Goal: Task Accomplishment & Management: Manage account settings

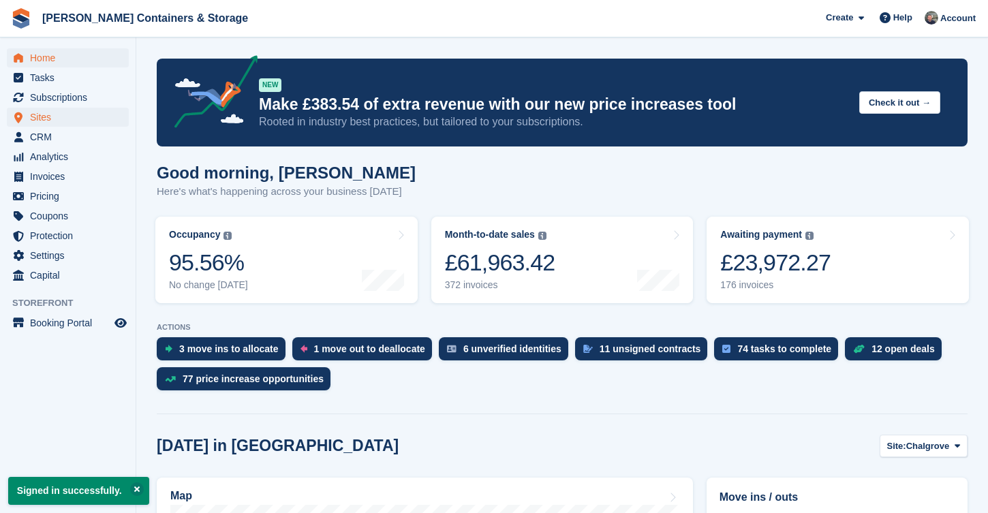
click at [82, 111] on span "Sites" at bounding box center [71, 117] width 82 height 19
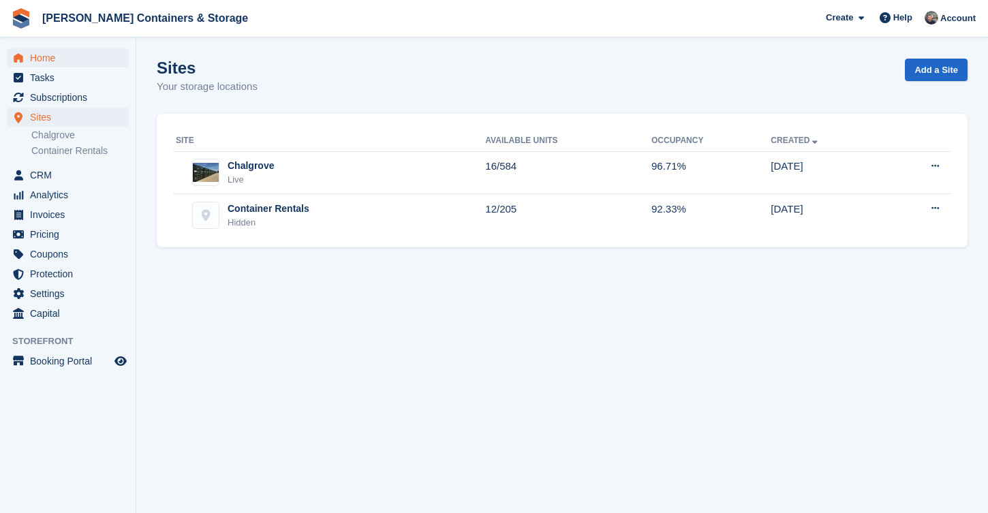
click at [74, 57] on span "Home" at bounding box center [71, 57] width 82 height 19
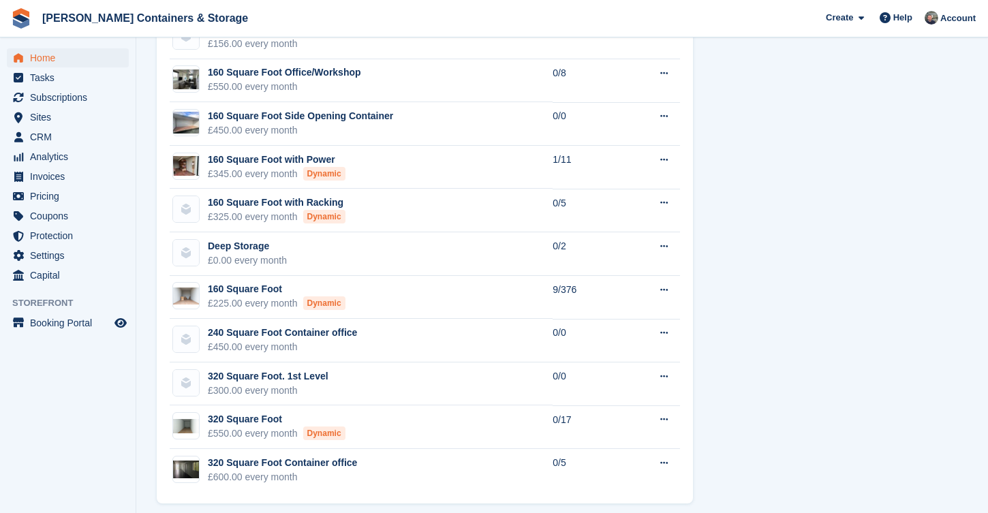
scroll to position [1495, 0]
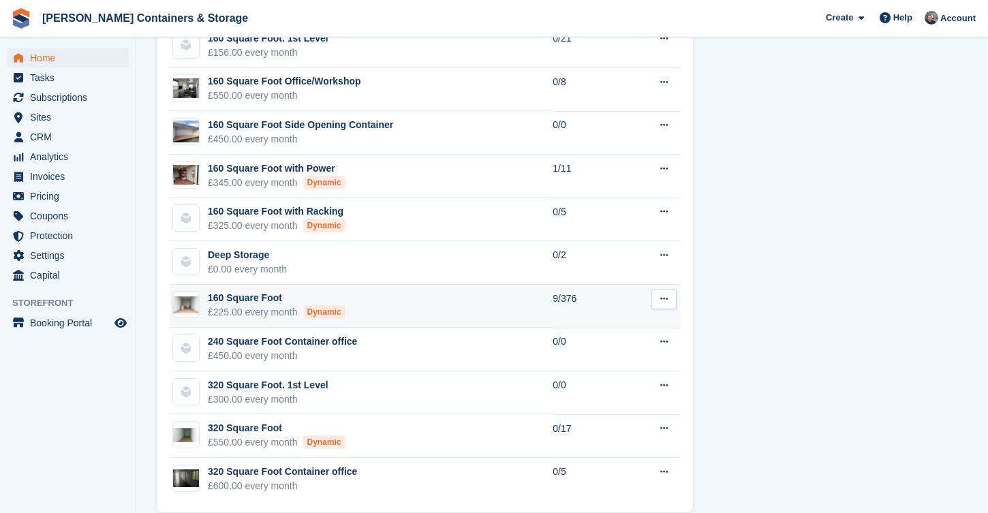
click at [348, 324] on td "160 Square Foot £225.00 every month Dynamic" at bounding box center [361, 307] width 383 height 44
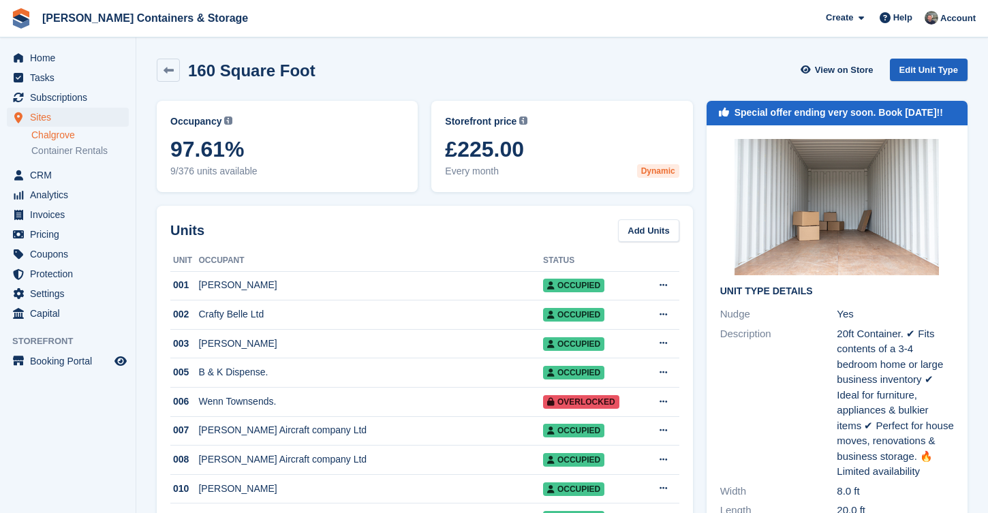
click at [924, 68] on link "Edit Unit Type" at bounding box center [929, 70] width 78 height 22
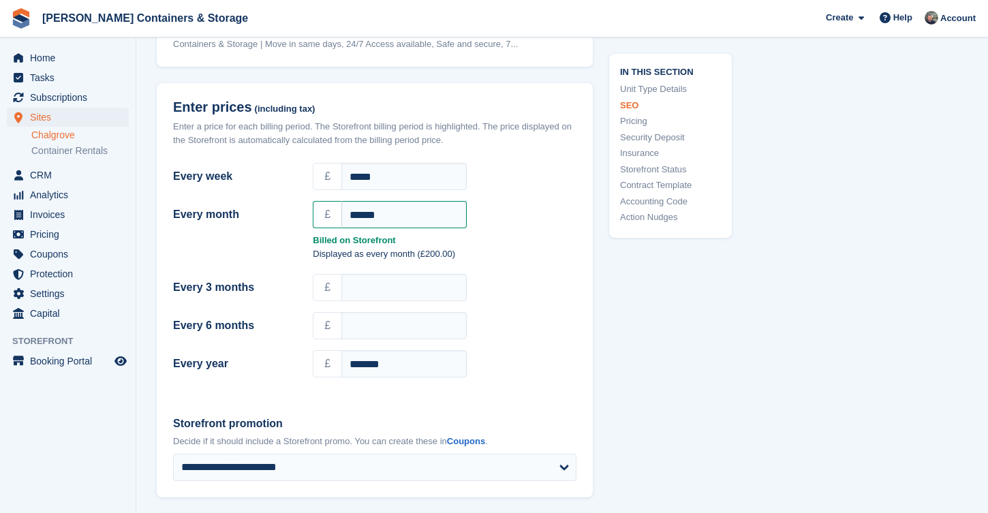
scroll to position [1466, 0]
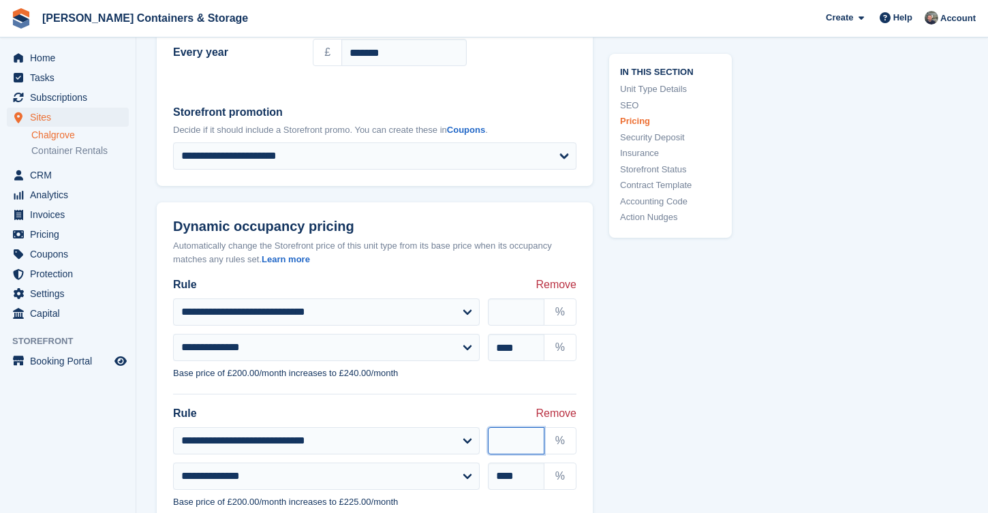
click at [530, 430] on input "**" at bounding box center [516, 440] width 57 height 27
type input "**"
click at [530, 430] on input "**" at bounding box center [516, 440] width 57 height 27
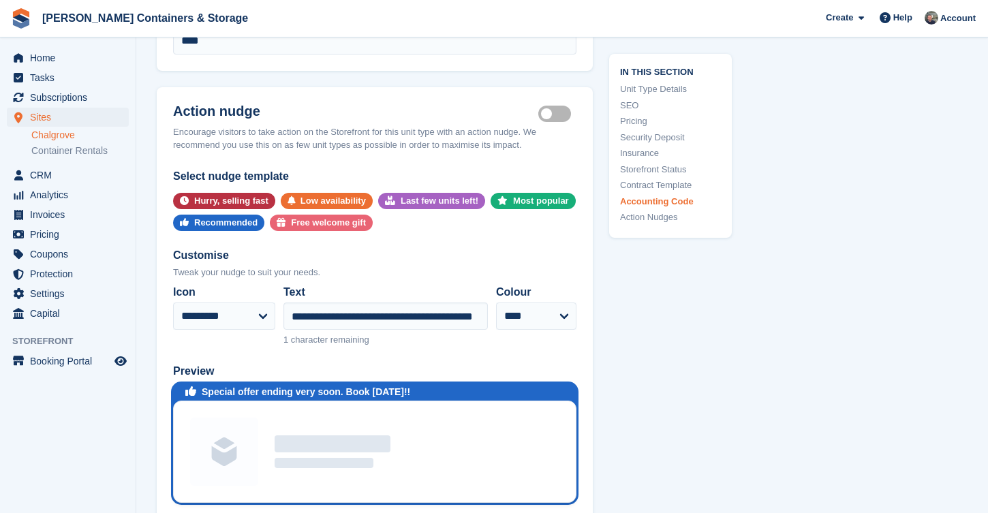
scroll to position [3424, 0]
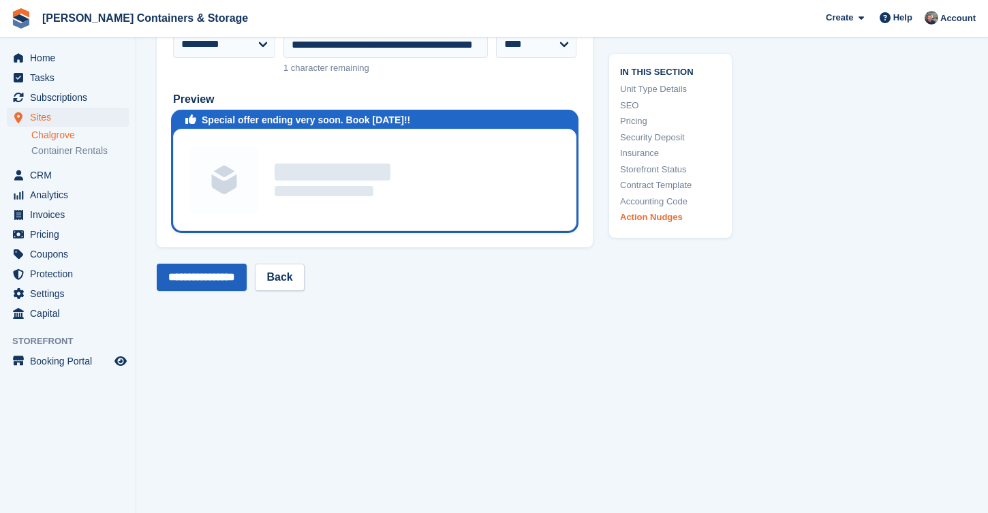
click at [227, 264] on input "**********" at bounding box center [202, 277] width 90 height 27
click at [122, 363] on icon "Preview store" at bounding box center [120, 361] width 12 height 11
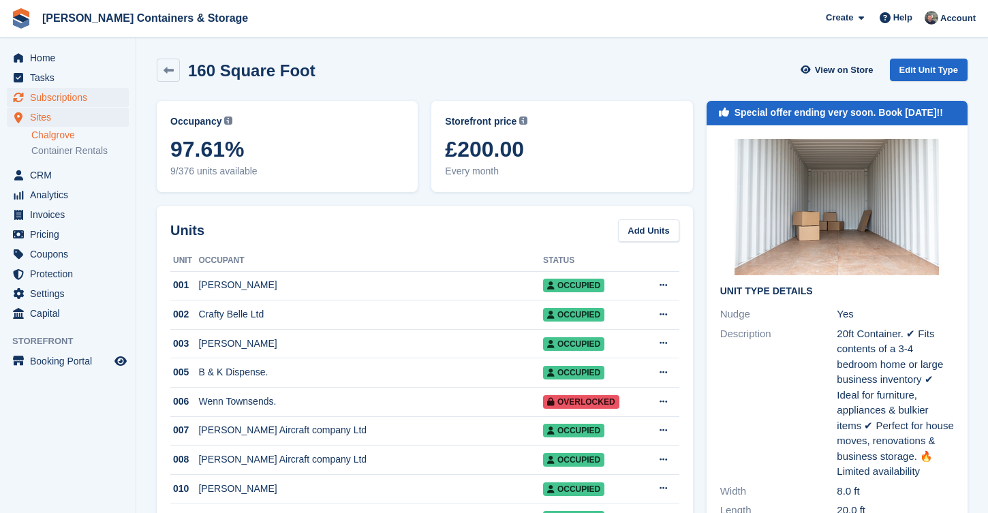
click at [89, 93] on span "Subscriptions" at bounding box center [71, 97] width 82 height 19
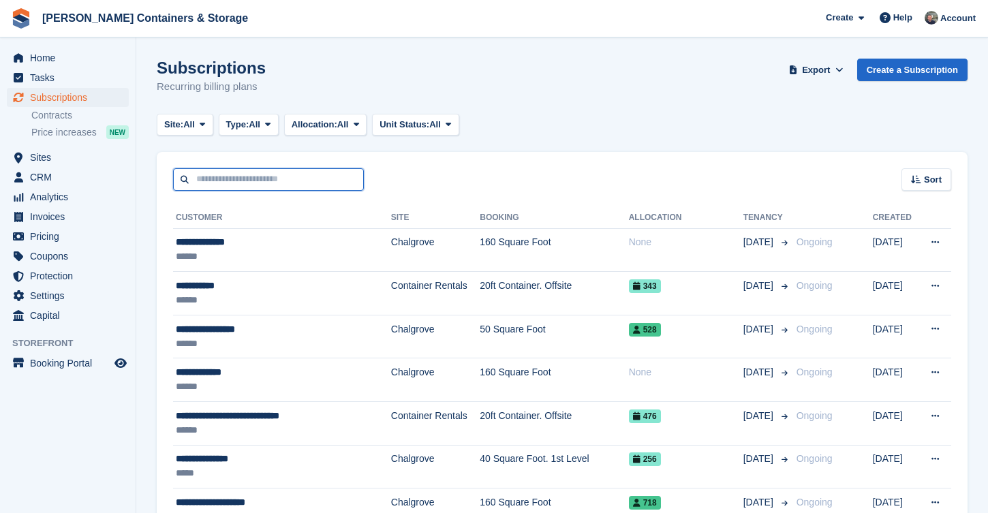
click at [232, 178] on input "text" at bounding box center [268, 179] width 191 height 22
type input "****"
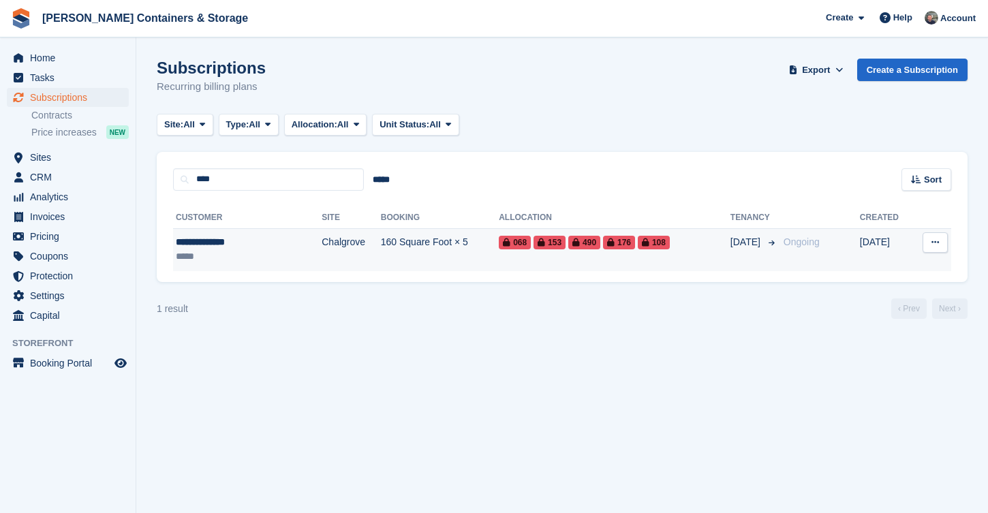
click at [322, 264] on td "Chalgrove" at bounding box center [351, 249] width 59 height 43
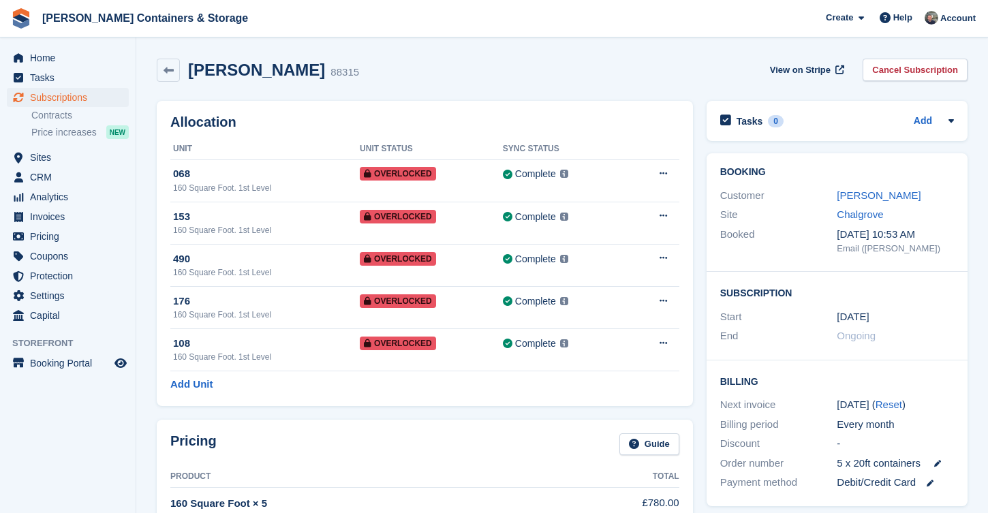
click at [851, 196] on link "[PERSON_NAME]" at bounding box center [879, 195] width 84 height 12
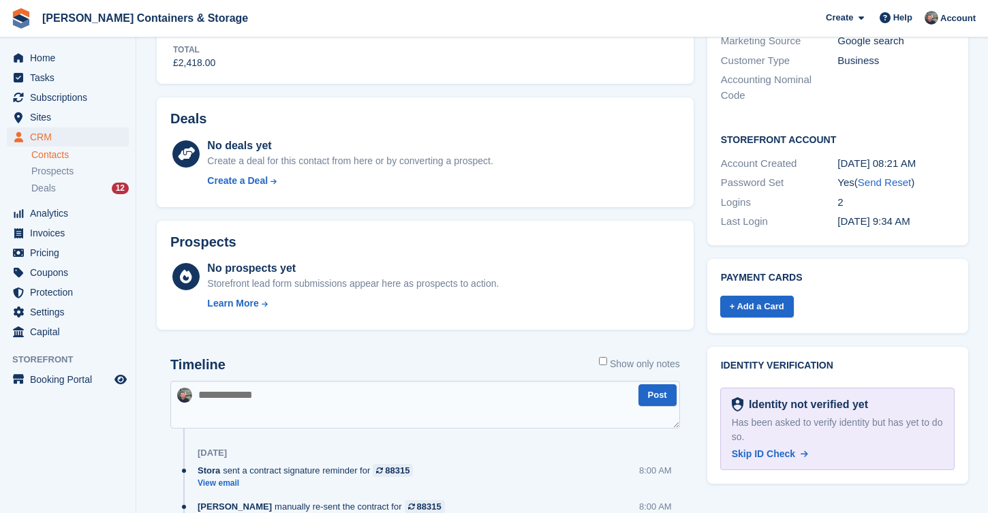
scroll to position [709, 0]
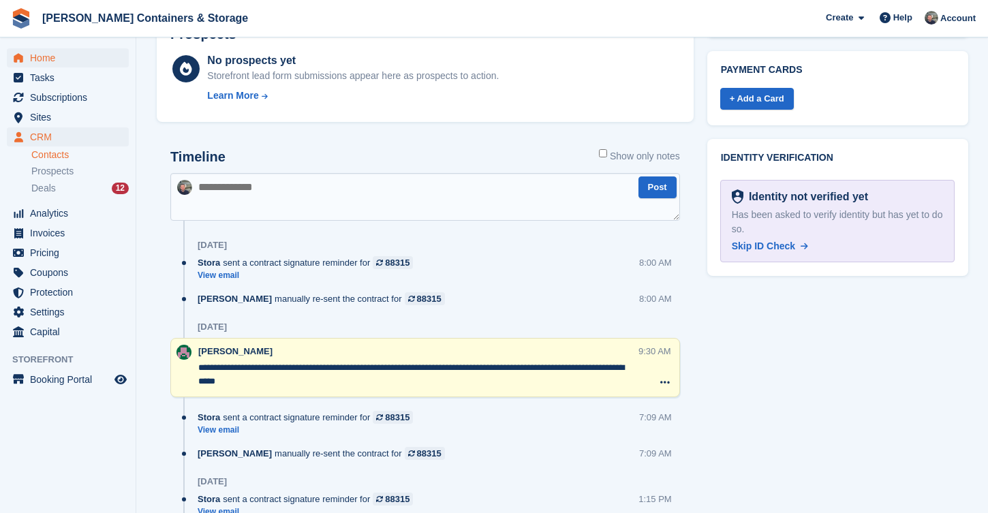
click at [52, 51] on span "Home" at bounding box center [71, 57] width 82 height 19
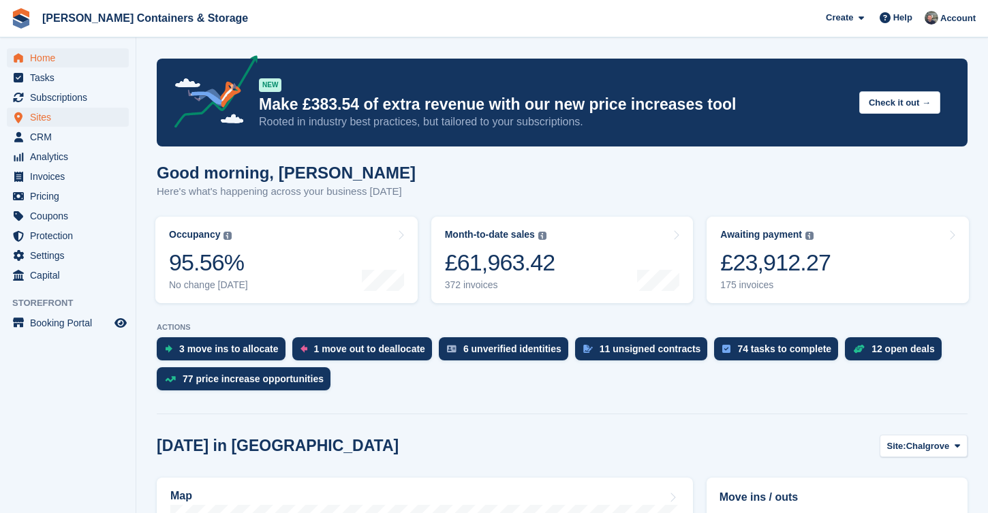
click at [97, 111] on span "Sites" at bounding box center [71, 117] width 82 height 19
click at [90, 93] on span "Subscriptions" at bounding box center [71, 97] width 82 height 19
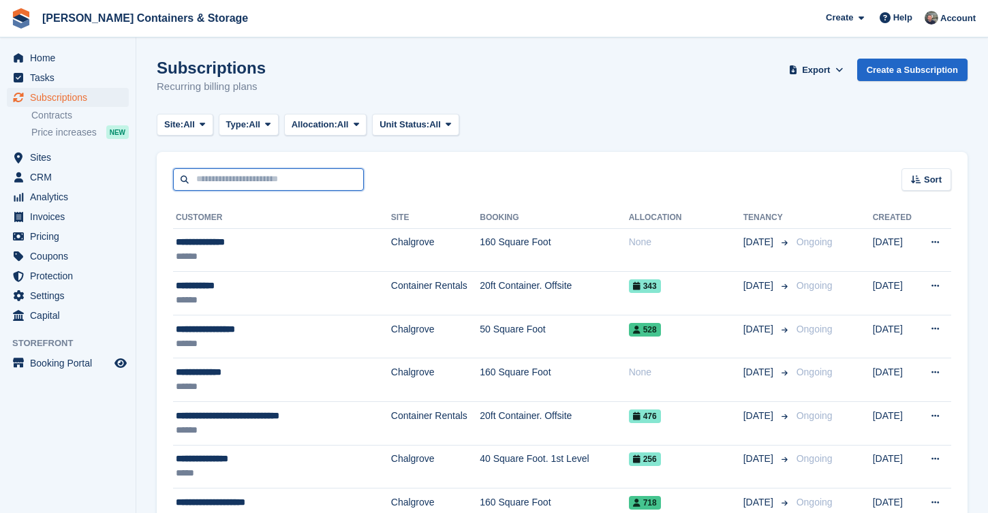
click at [272, 182] on input "text" at bounding box center [268, 179] width 191 height 22
type input "****"
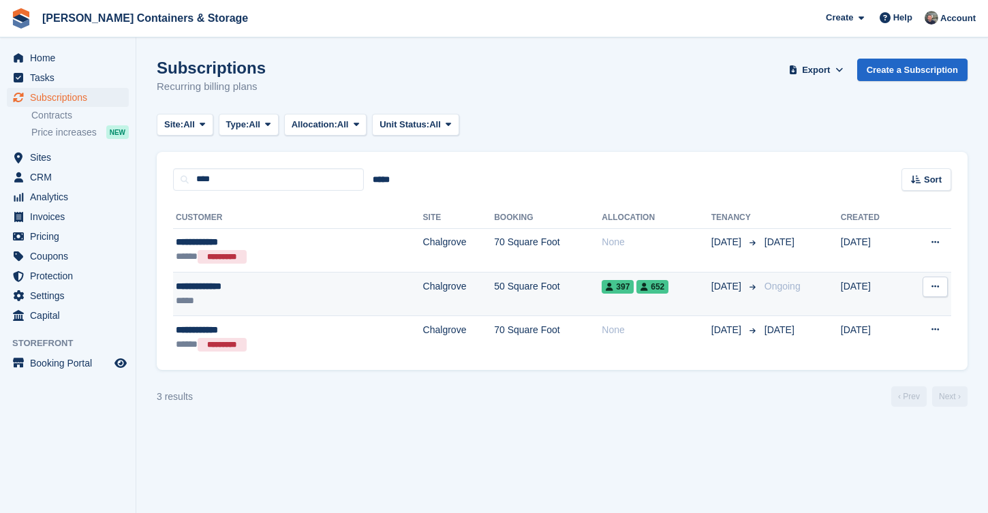
click at [300, 289] on div "**********" at bounding box center [251, 286] width 150 height 14
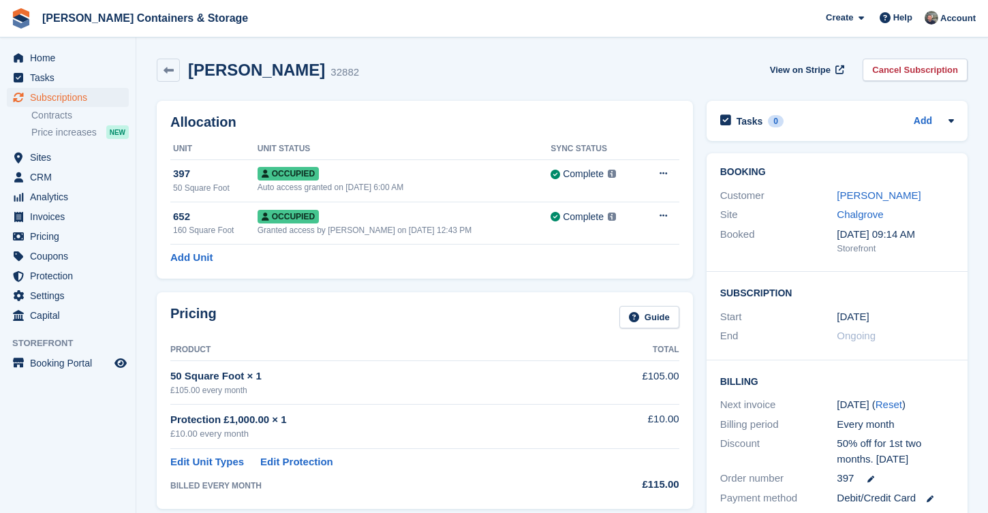
click at [881, 195] on link "[PERSON_NAME]" at bounding box center [879, 195] width 84 height 12
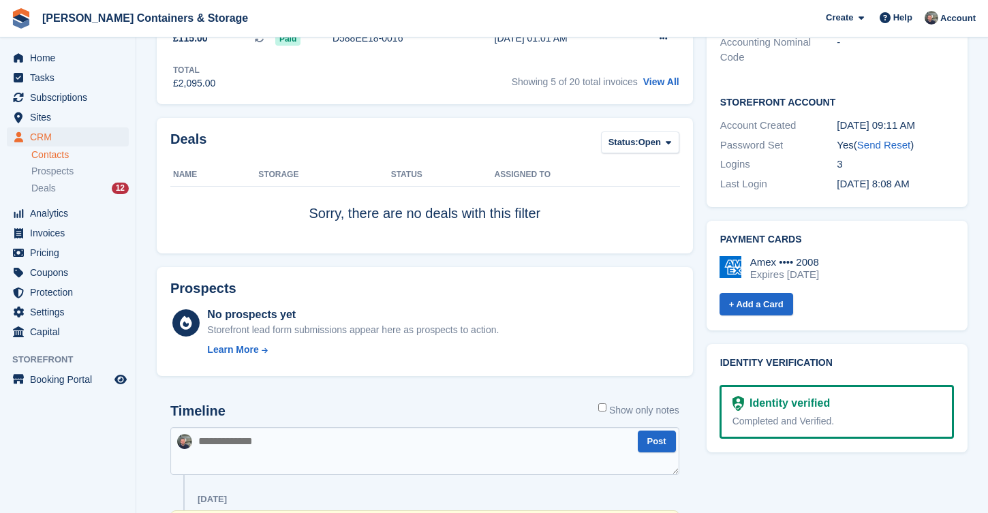
scroll to position [227, 0]
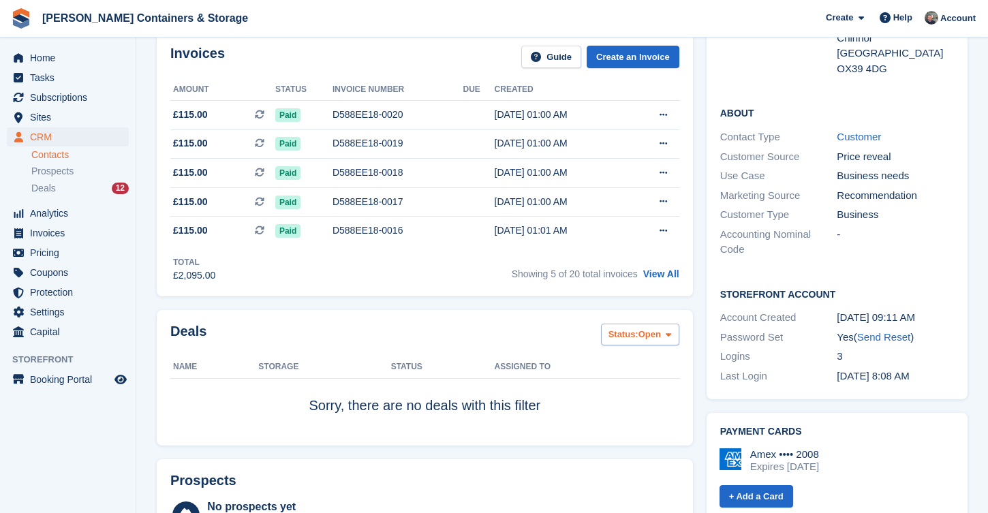
click at [653, 345] on button "Status: Open" at bounding box center [640, 335] width 78 height 22
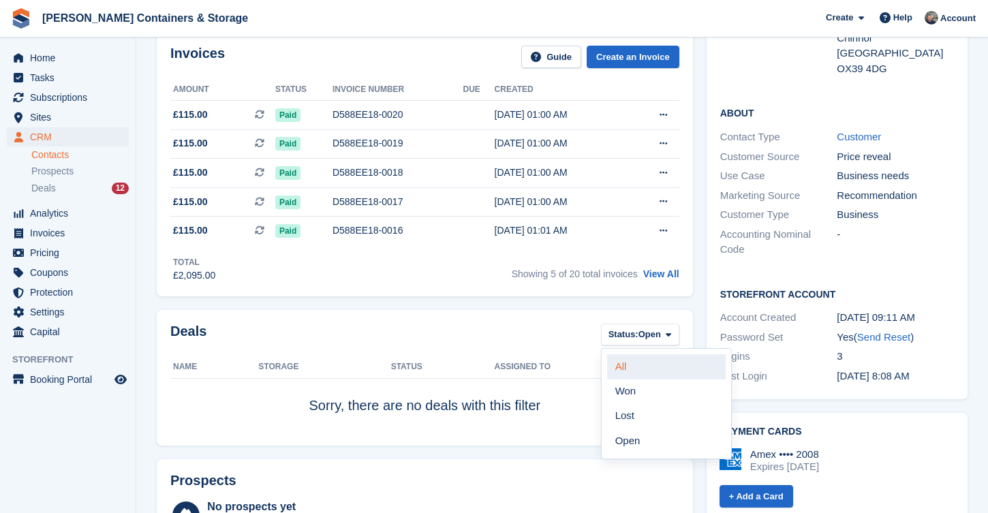
click at [645, 363] on link "All" at bounding box center [666, 366] width 119 height 25
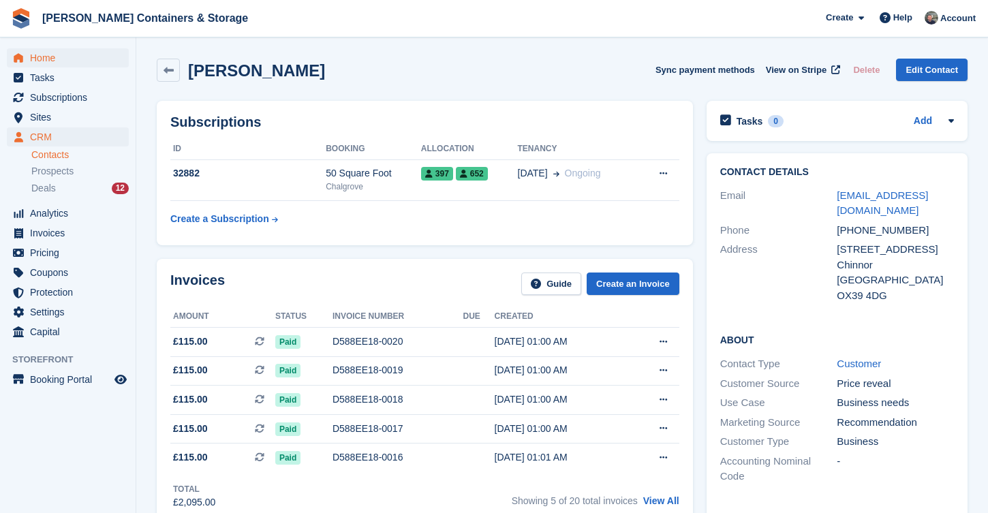
click at [80, 59] on span "Home" at bounding box center [71, 57] width 82 height 19
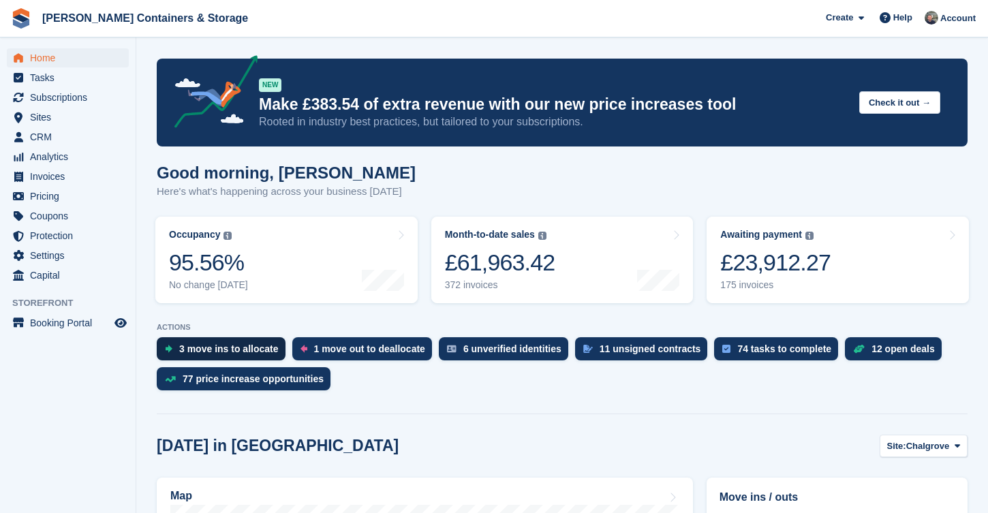
click at [198, 345] on div "3 move ins to allocate" at bounding box center [228, 348] width 99 height 11
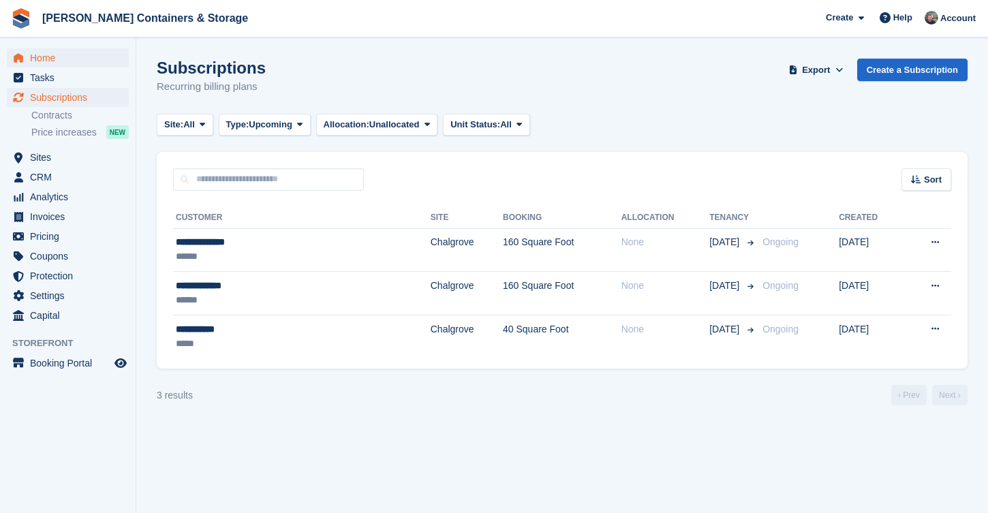
click at [58, 55] on span "Home" at bounding box center [71, 57] width 82 height 19
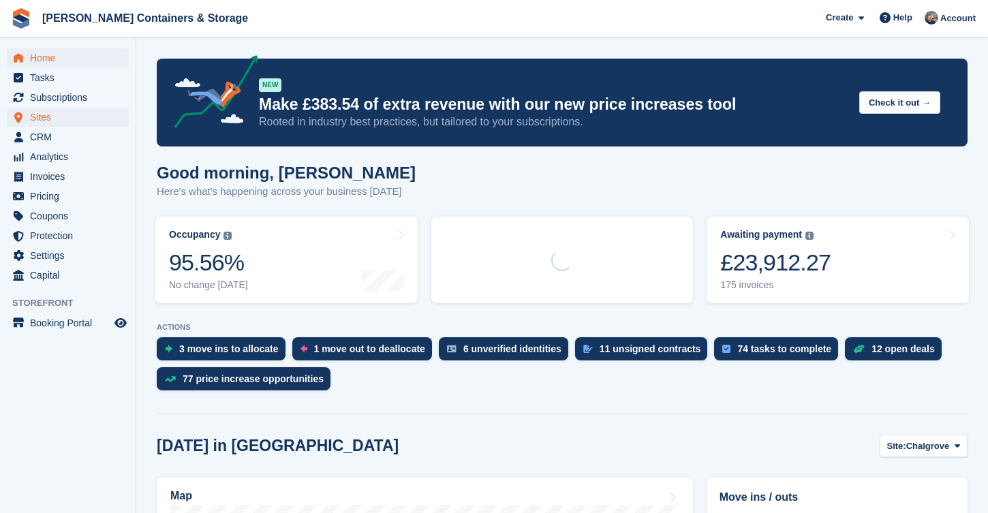
click at [55, 115] on span "Sites" at bounding box center [71, 117] width 82 height 19
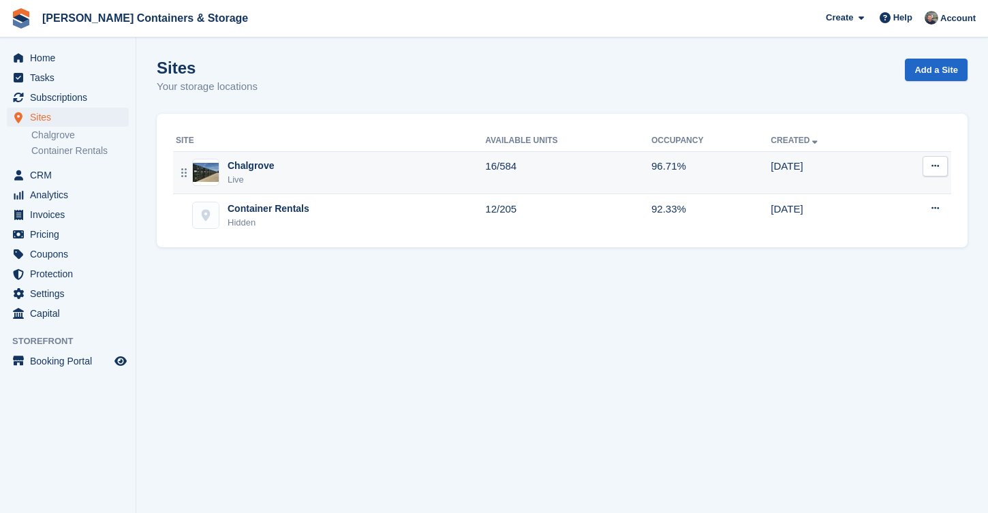
click at [459, 177] on div "Chalgrove Live" at bounding box center [330, 173] width 309 height 28
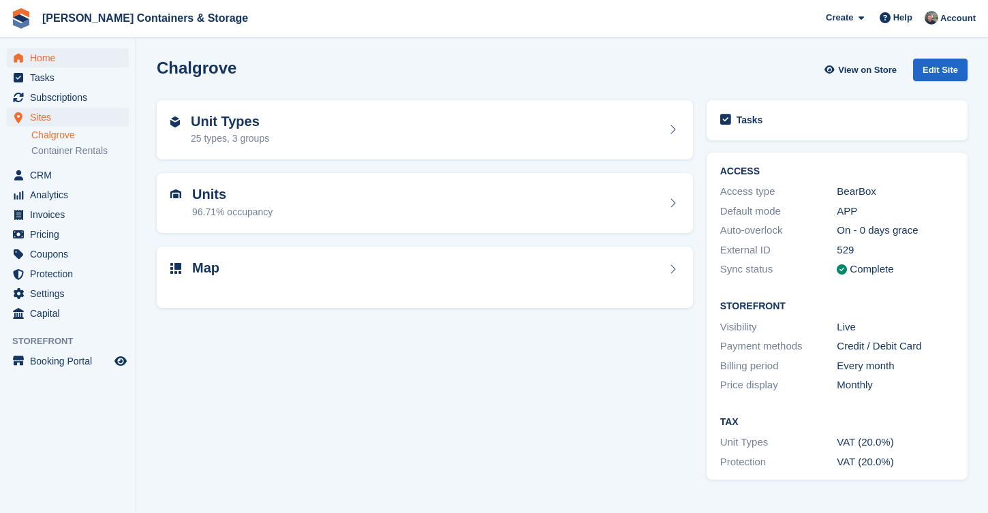
click at [80, 63] on span "Home" at bounding box center [71, 57] width 82 height 19
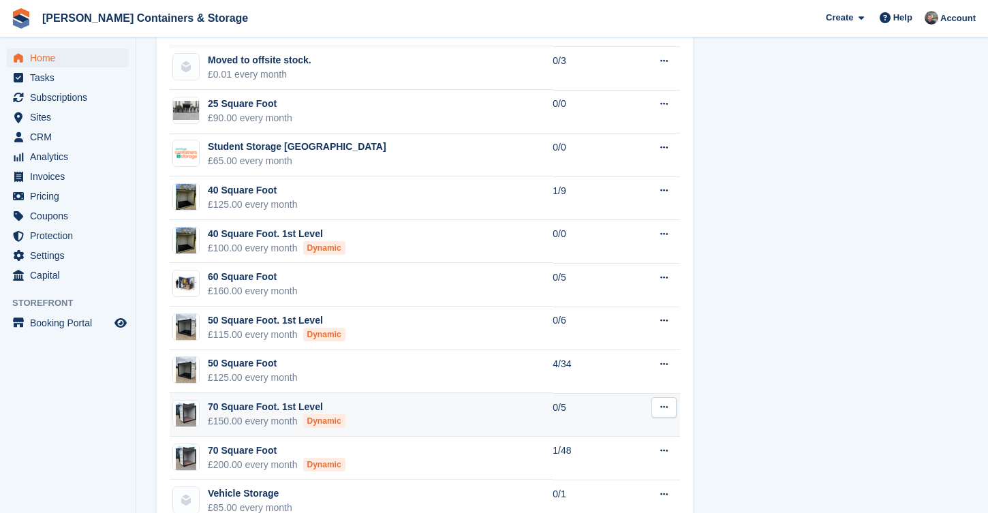
scroll to position [582, 0]
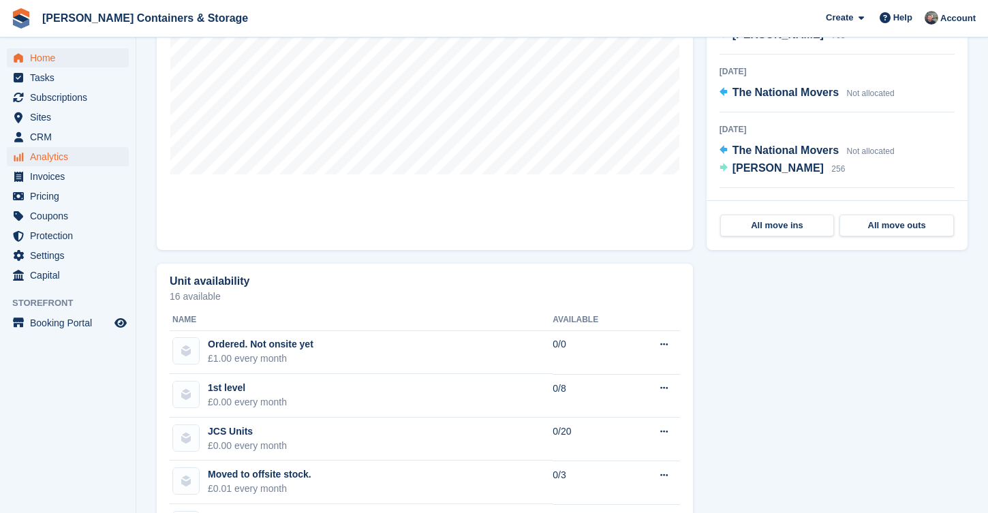
click at [65, 154] on span "Analytics" at bounding box center [71, 156] width 82 height 19
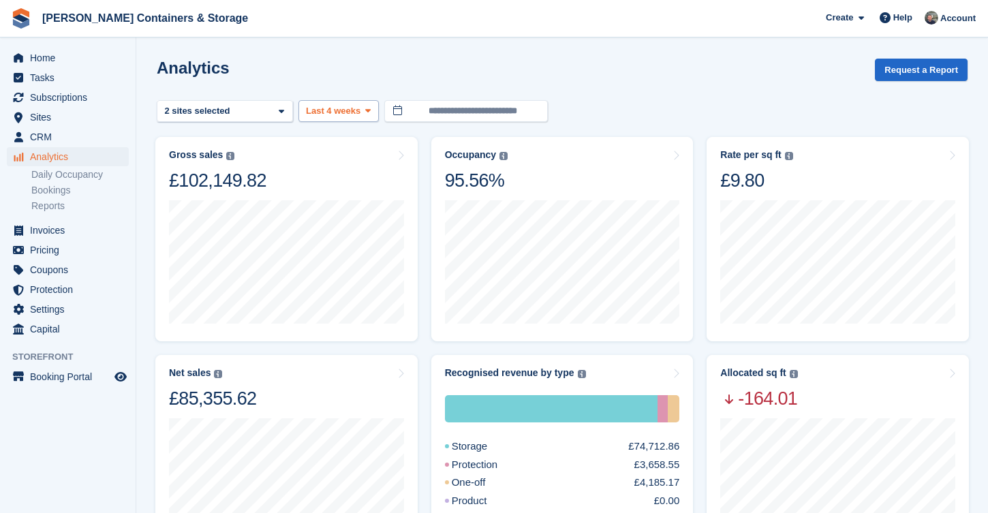
click at [303, 116] on button "Last 4 weeks" at bounding box center [338, 111] width 80 height 22
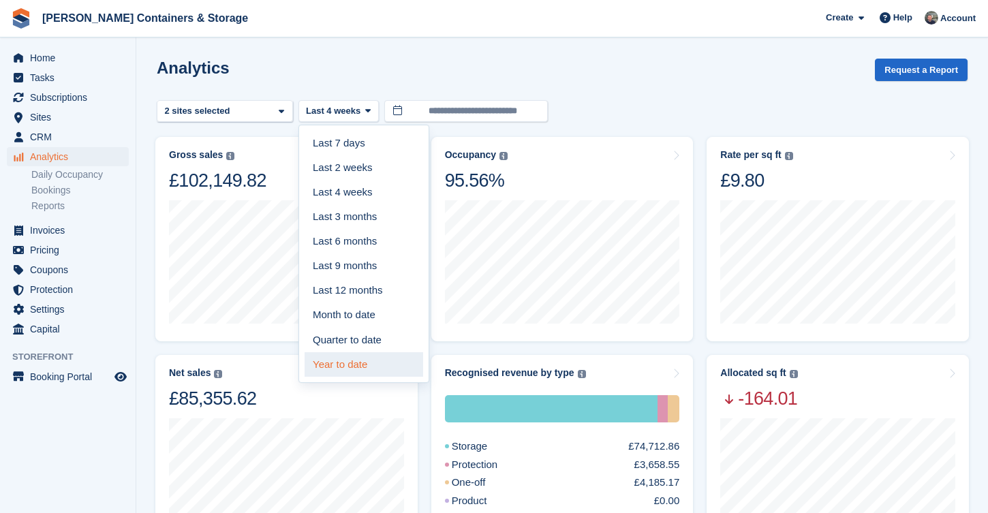
click at [330, 353] on link "Year to date" at bounding box center [364, 364] width 119 height 25
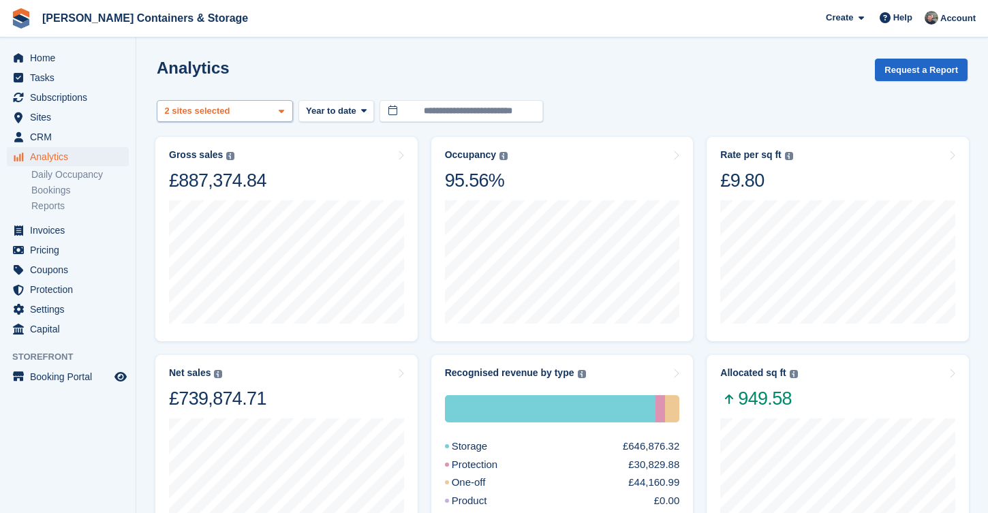
click at [249, 104] on div "Chalgrove 2 sites selected" at bounding box center [225, 111] width 136 height 22
click at [222, 194] on div "Container Rentals" at bounding box center [225, 197] width 124 height 22
select select "***"
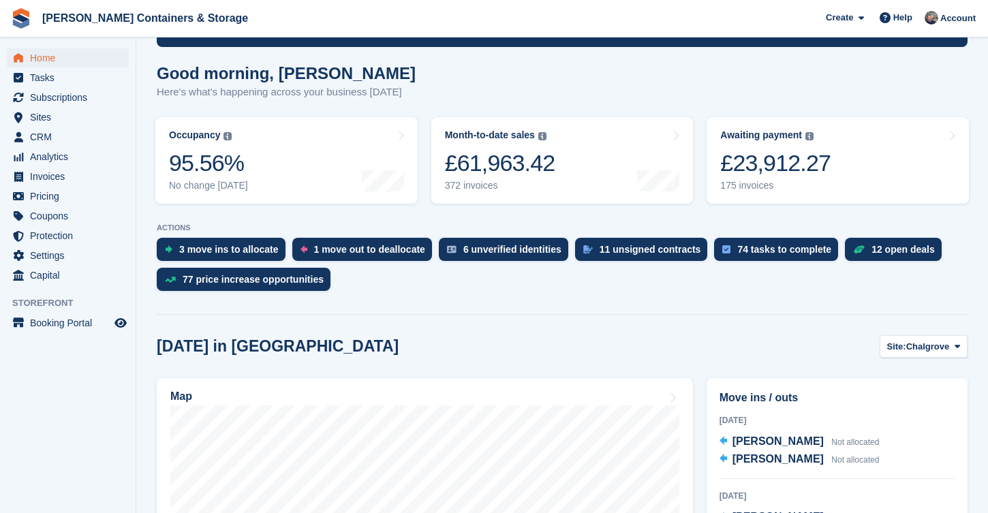
scroll to position [106, 0]
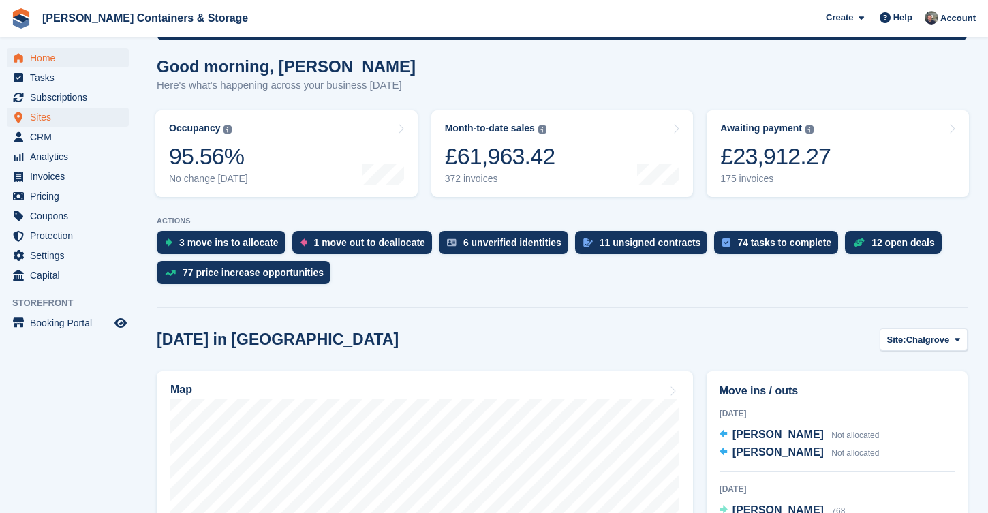
click at [70, 116] on span "Sites" at bounding box center [71, 117] width 82 height 19
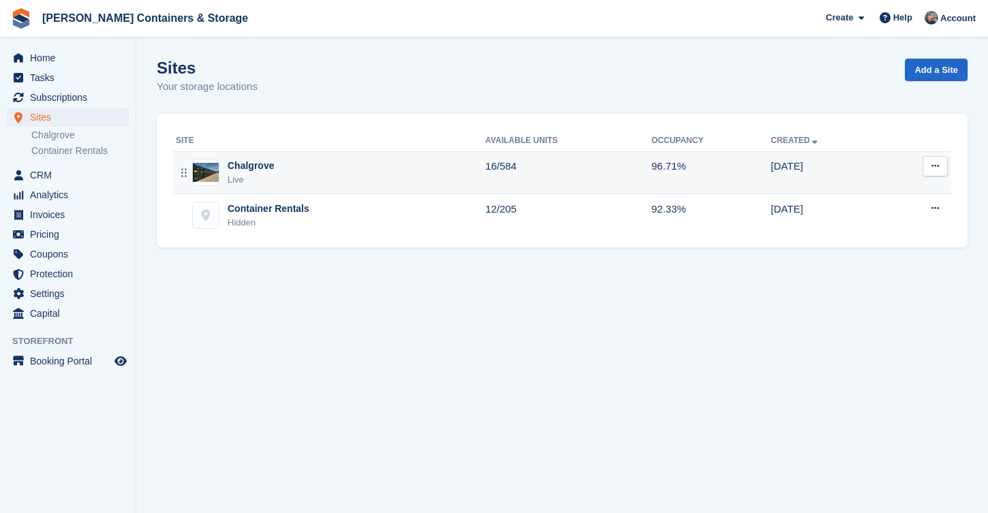
click at [282, 172] on div "Chalgrove Live" at bounding box center [330, 173] width 309 height 28
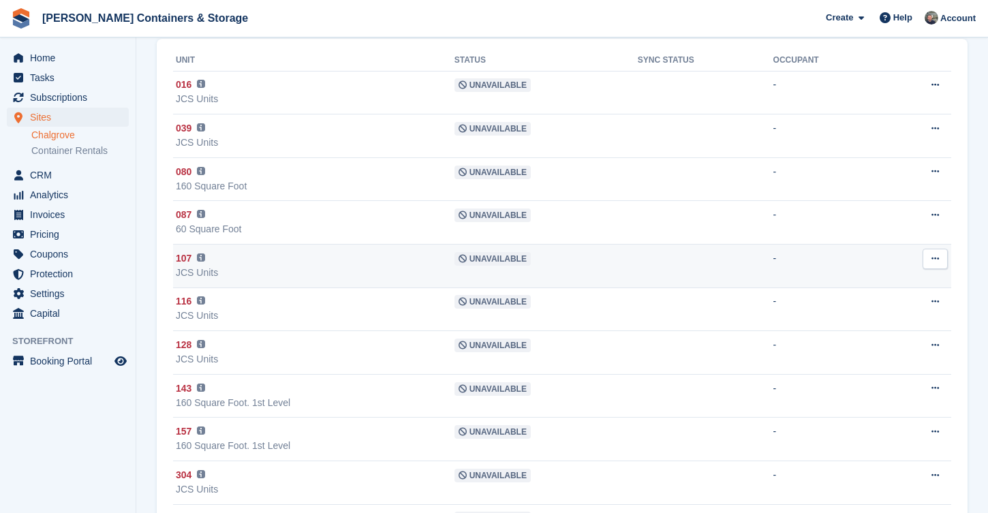
scroll to position [132, 0]
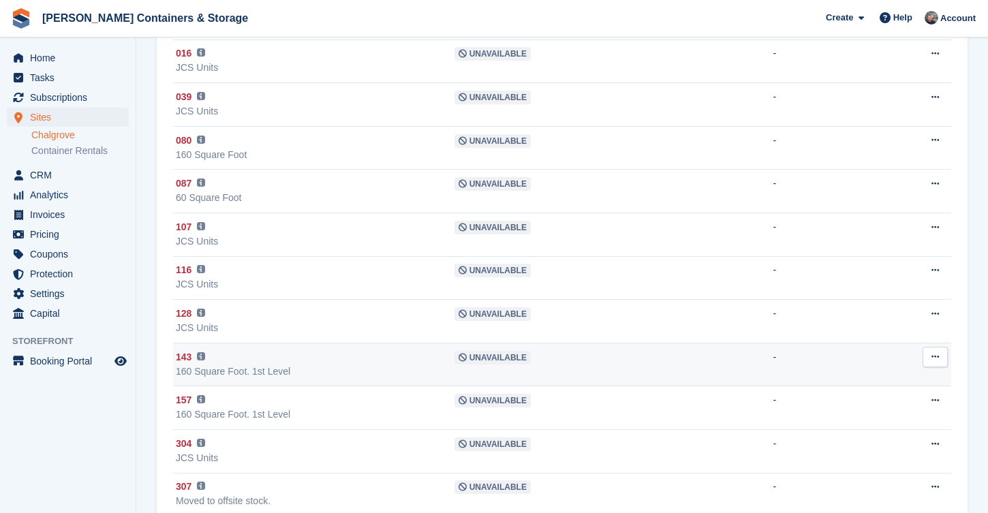
click at [273, 368] on div "160 Square Foot. 1st Level" at bounding box center [315, 372] width 279 height 14
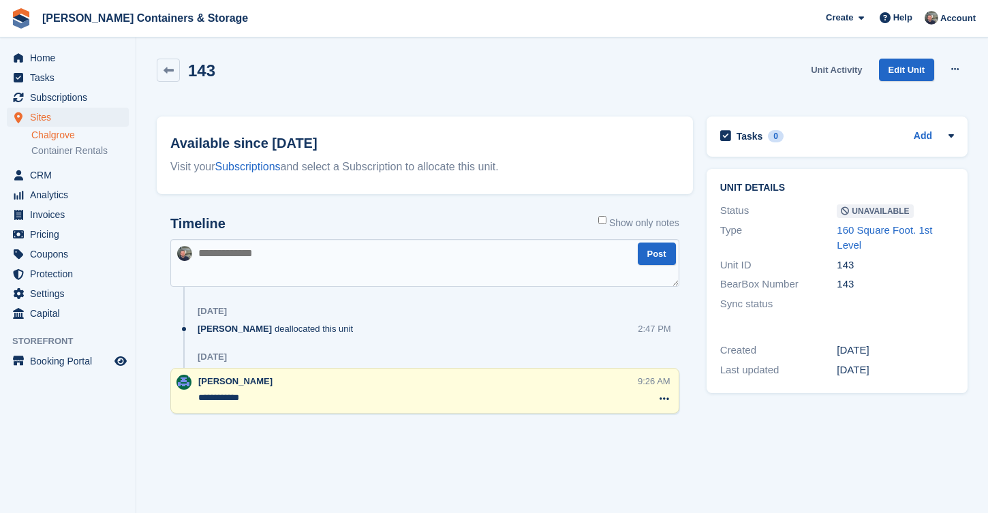
click at [823, 71] on link "Unit Activity" at bounding box center [836, 70] width 62 height 22
click at [901, 74] on link "Edit Unit" at bounding box center [906, 70] width 55 height 22
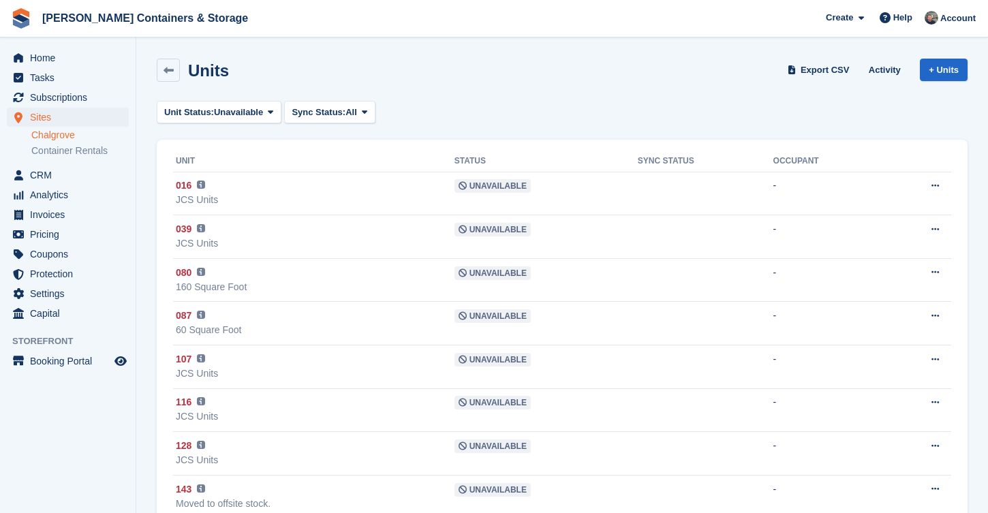
scroll to position [132, 0]
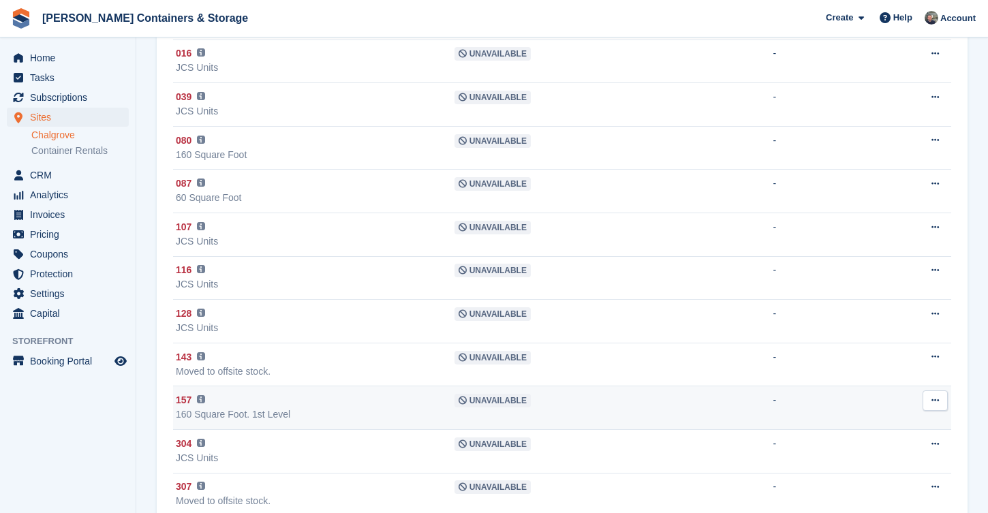
click at [267, 414] on div "160 Square Foot. 1st Level" at bounding box center [315, 414] width 279 height 14
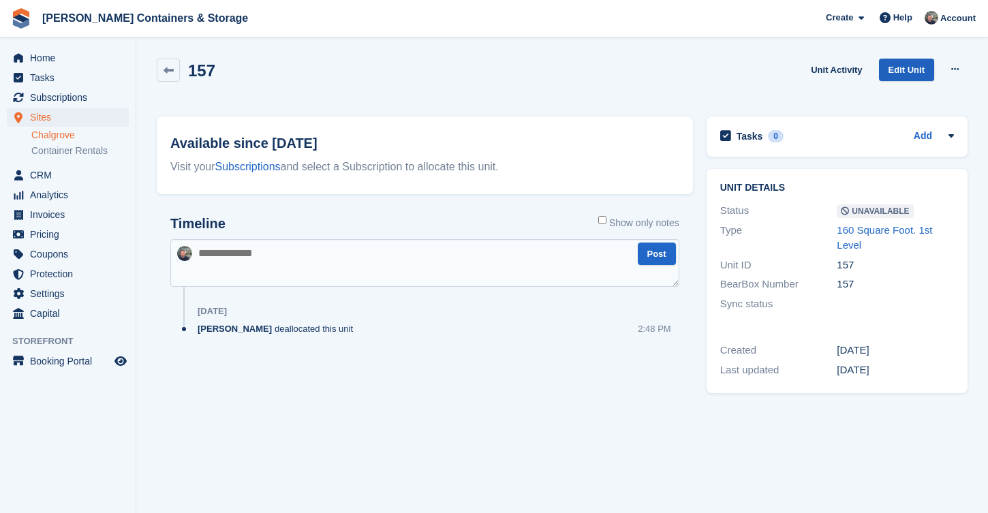
click at [914, 71] on link "Edit Unit" at bounding box center [906, 70] width 55 height 22
click at [842, 65] on link "Unit Activity" at bounding box center [836, 70] width 62 height 22
click at [910, 70] on link "Edit Unit" at bounding box center [906, 70] width 55 height 22
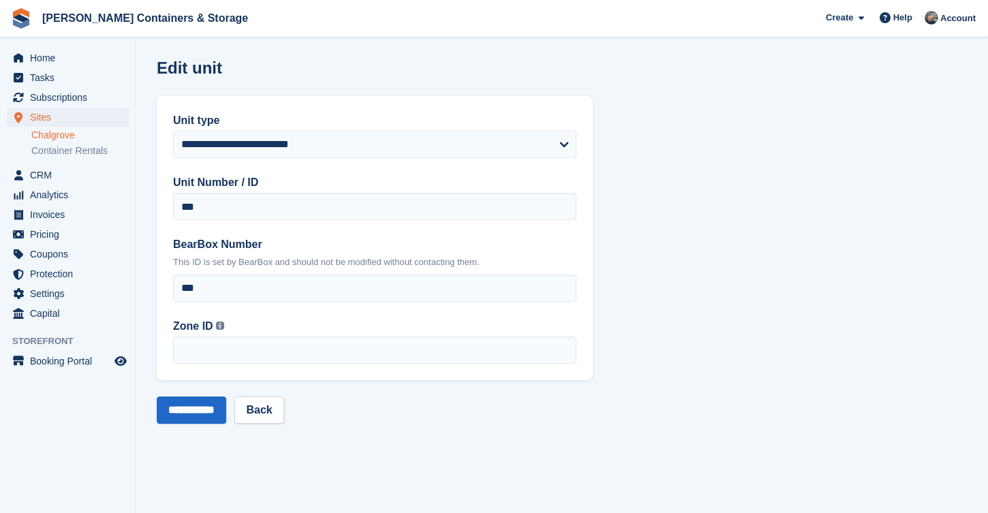
click at [308, 125] on label "Unit type" at bounding box center [374, 120] width 403 height 16
click at [308, 131] on select "**********" at bounding box center [374, 144] width 403 height 27
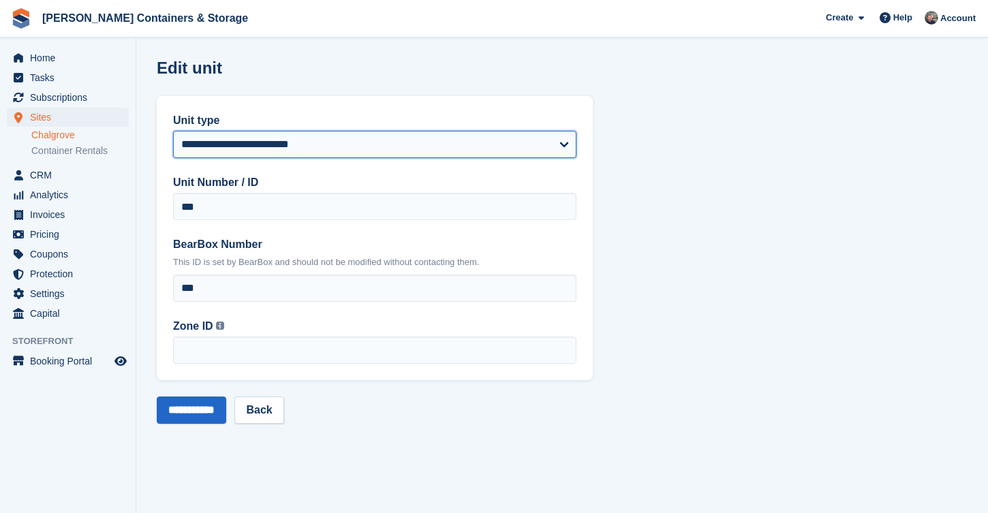
select select "****"
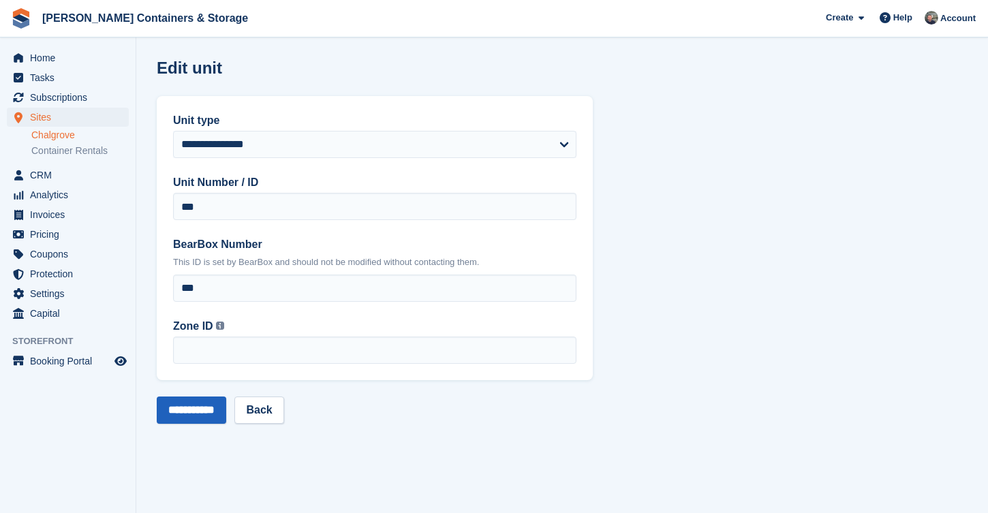
click at [196, 406] on input "**********" at bounding box center [192, 410] width 70 height 27
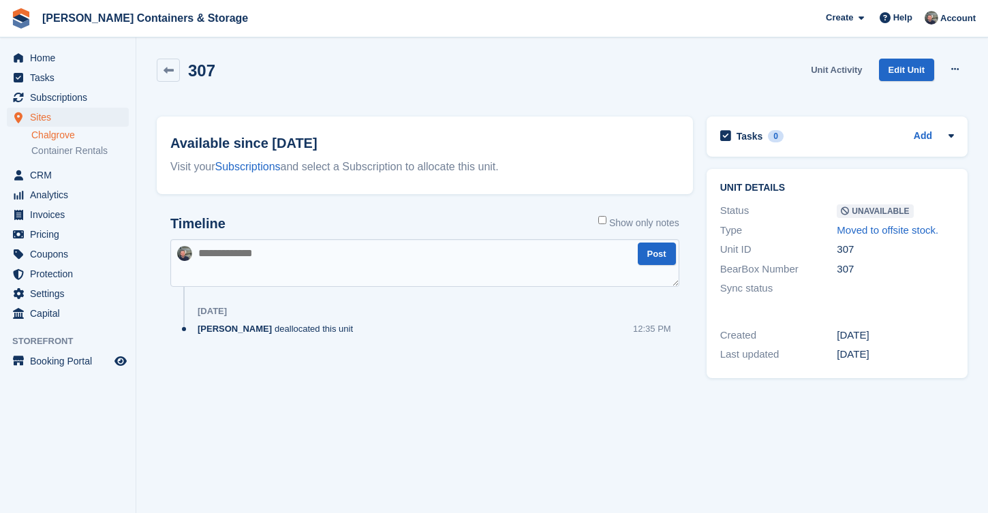
click at [826, 61] on link "Unit Activity" at bounding box center [836, 70] width 62 height 22
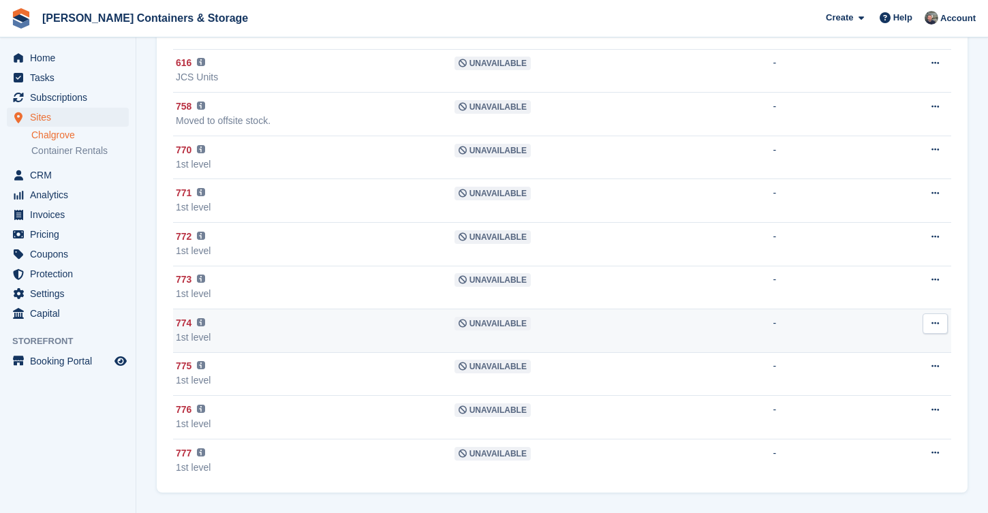
scroll to position [937, 0]
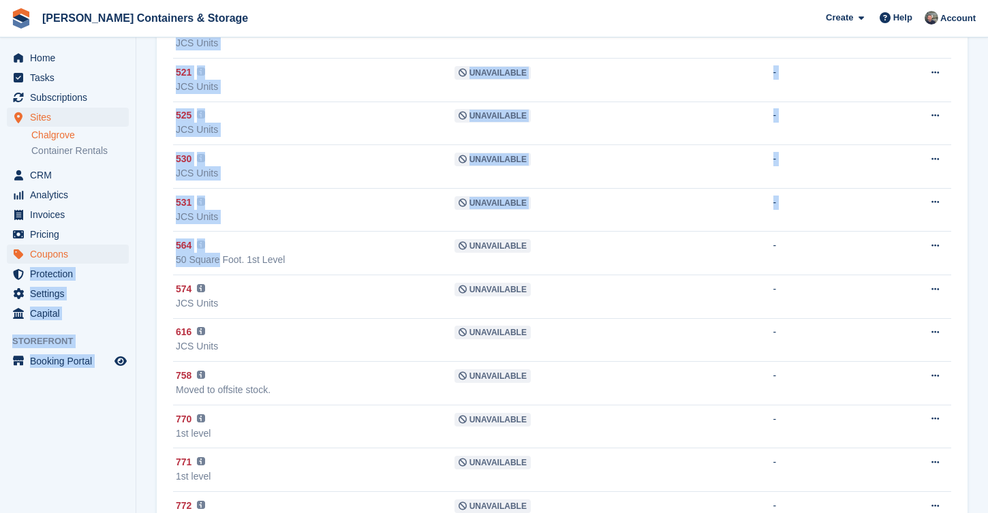
drag, startPoint x: 222, startPoint y: 261, endPoint x: 114, endPoint y: 258, distance: 108.4
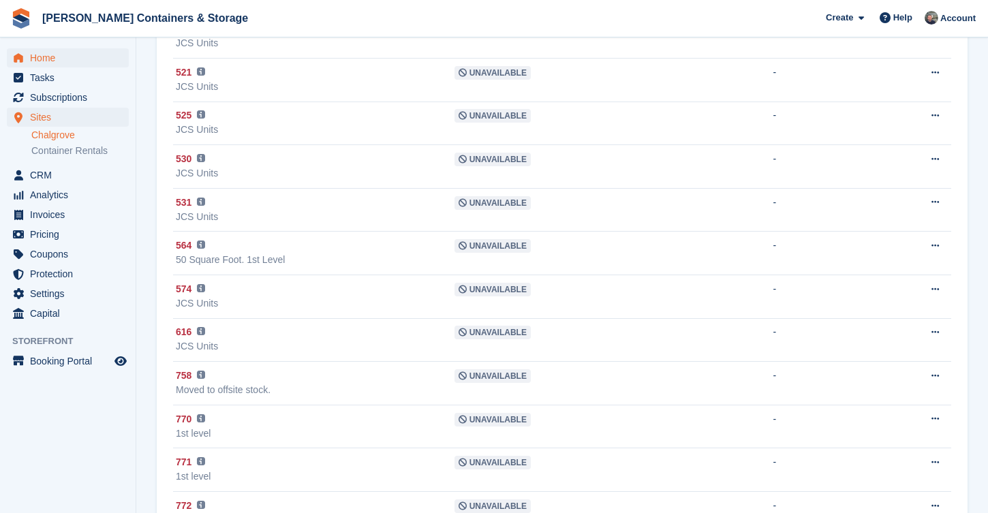
click at [57, 53] on span "Home" at bounding box center [71, 57] width 82 height 19
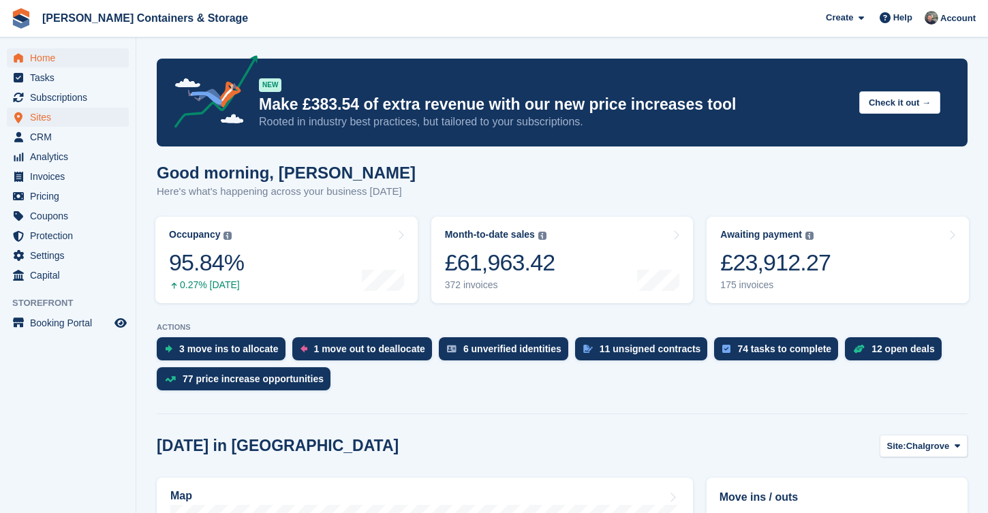
click at [68, 117] on span "Sites" at bounding box center [71, 117] width 82 height 19
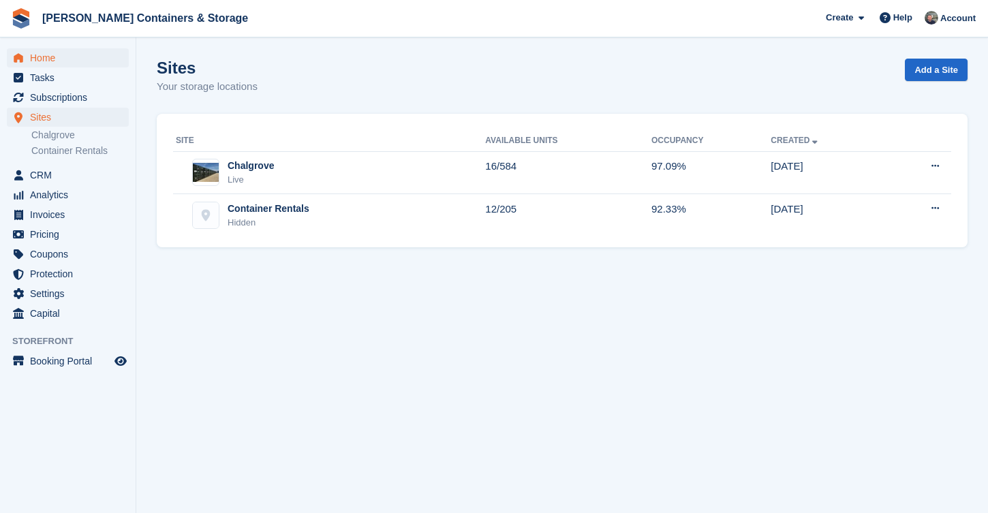
click at [73, 54] on span "Home" at bounding box center [71, 57] width 82 height 19
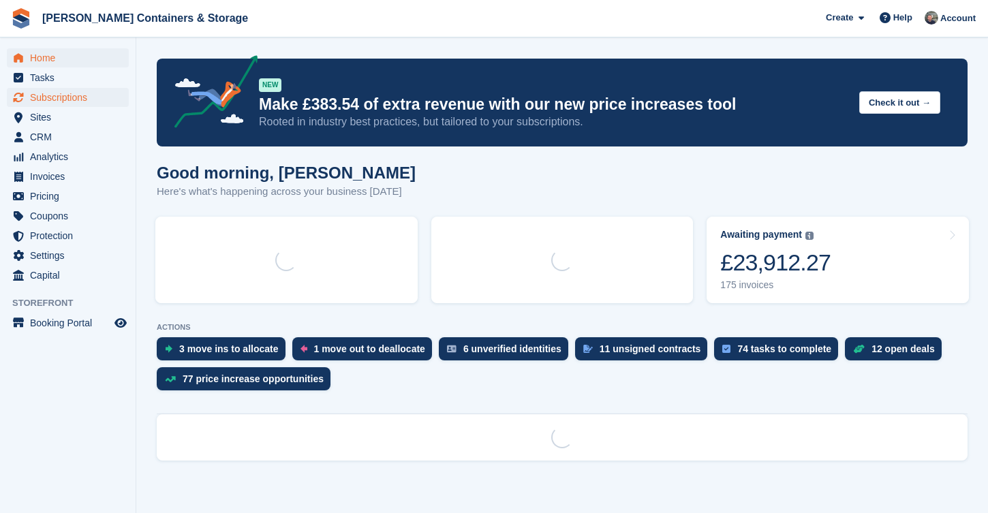
click at [55, 98] on span "Subscriptions" at bounding box center [71, 97] width 82 height 19
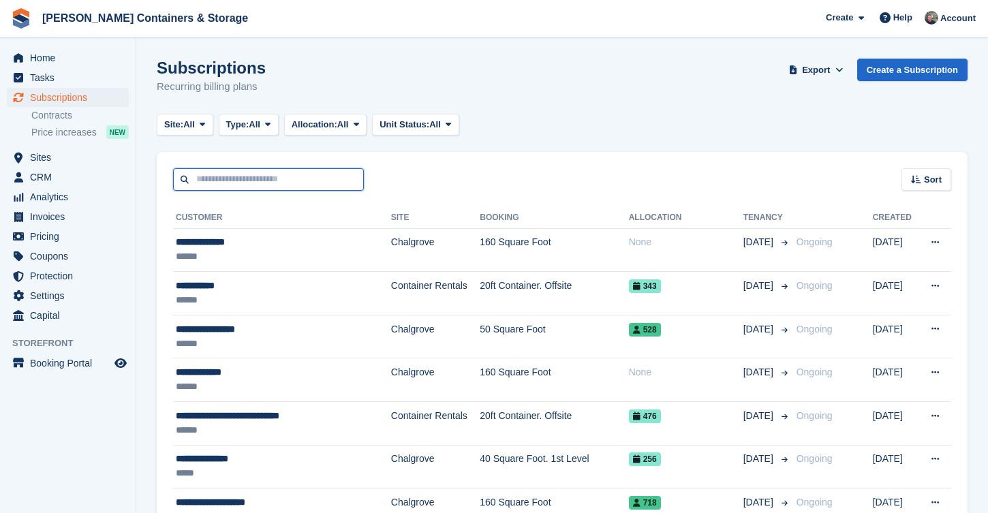
click at [291, 183] on input "text" at bounding box center [268, 179] width 191 height 22
type input "****"
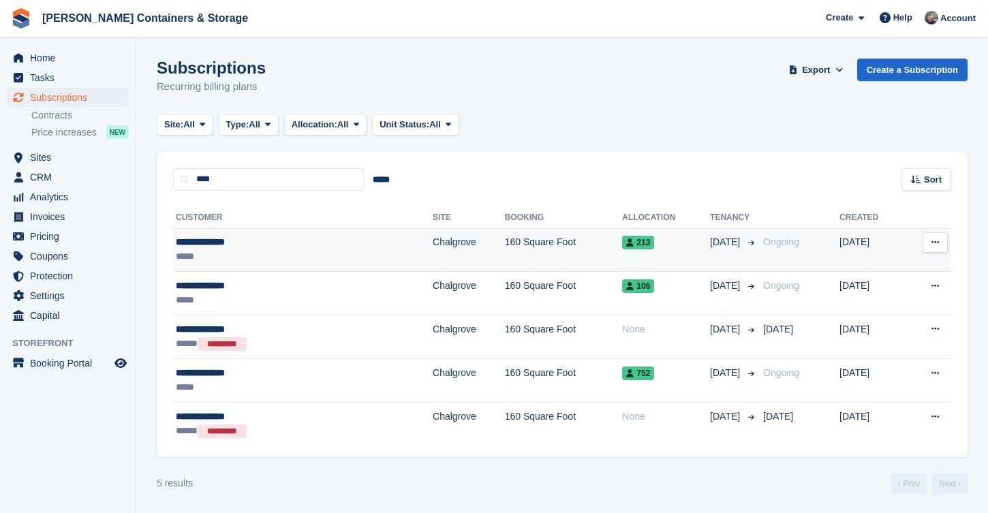
click at [433, 262] on td "Chalgrove" at bounding box center [469, 250] width 72 height 44
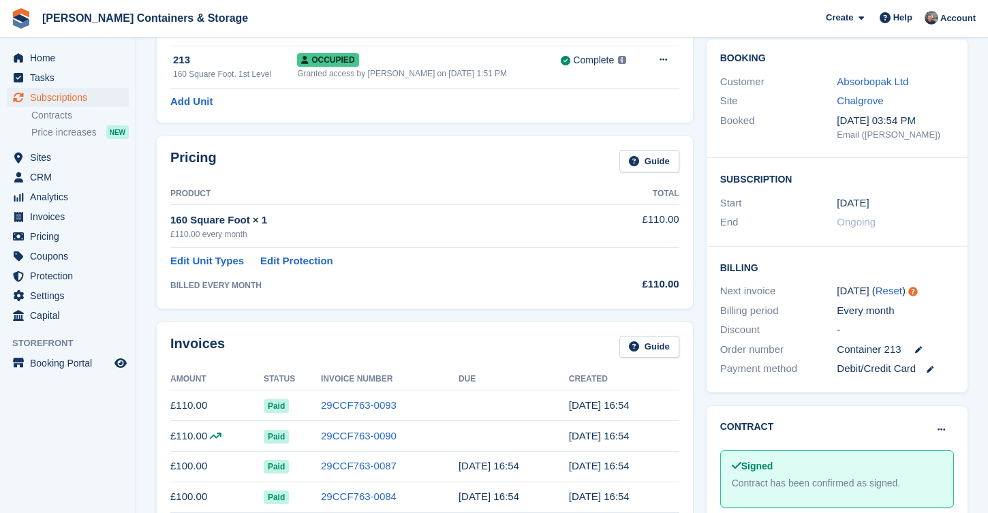
scroll to position [184, 0]
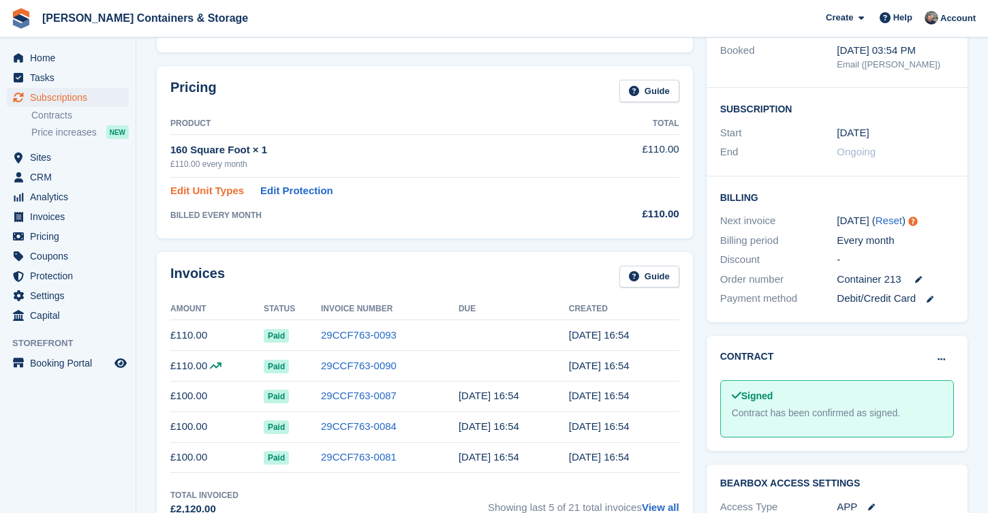
click at [216, 190] on link "Edit Unit Types" at bounding box center [207, 191] width 74 height 16
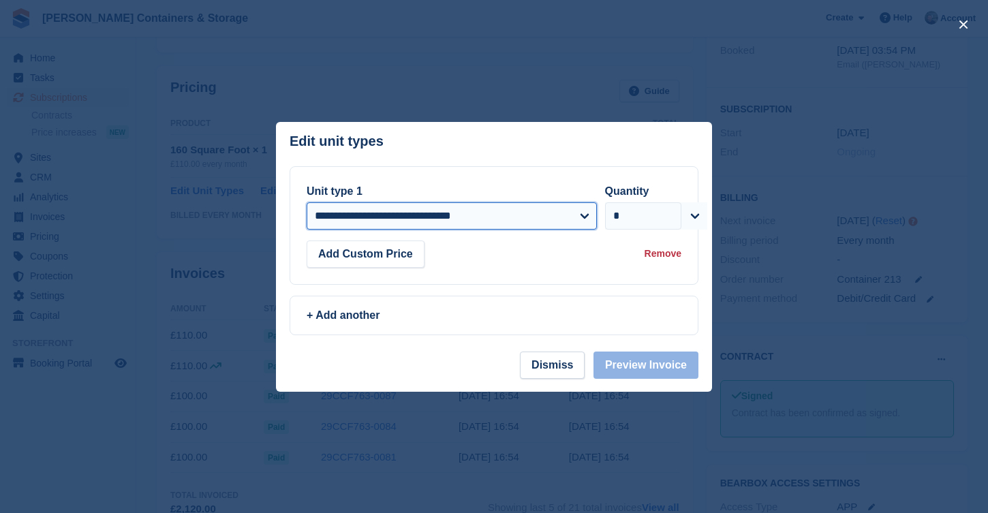
select select "*****"
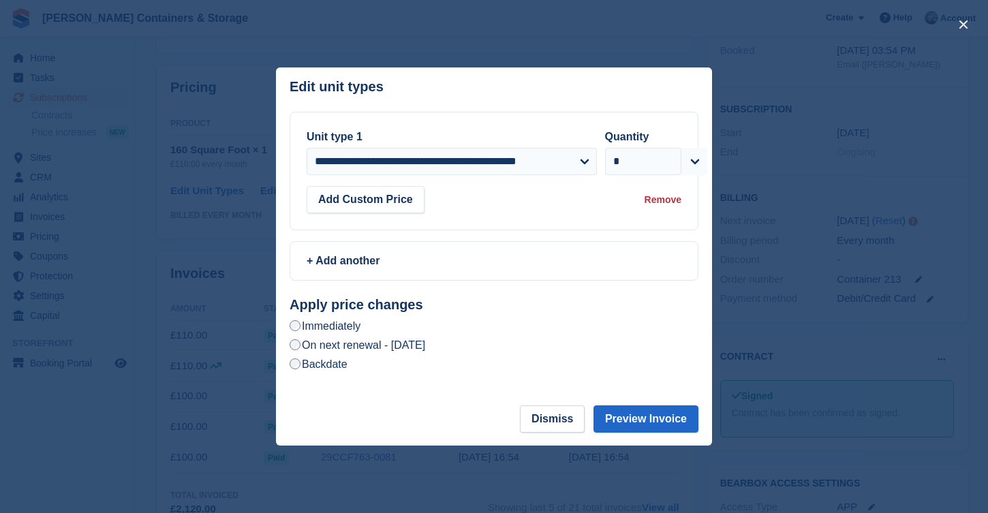
click at [425, 339] on label "On next renewal - [DATE]" at bounding box center [358, 345] width 136 height 14
click at [663, 427] on button "Preview Invoice" at bounding box center [645, 418] width 105 height 27
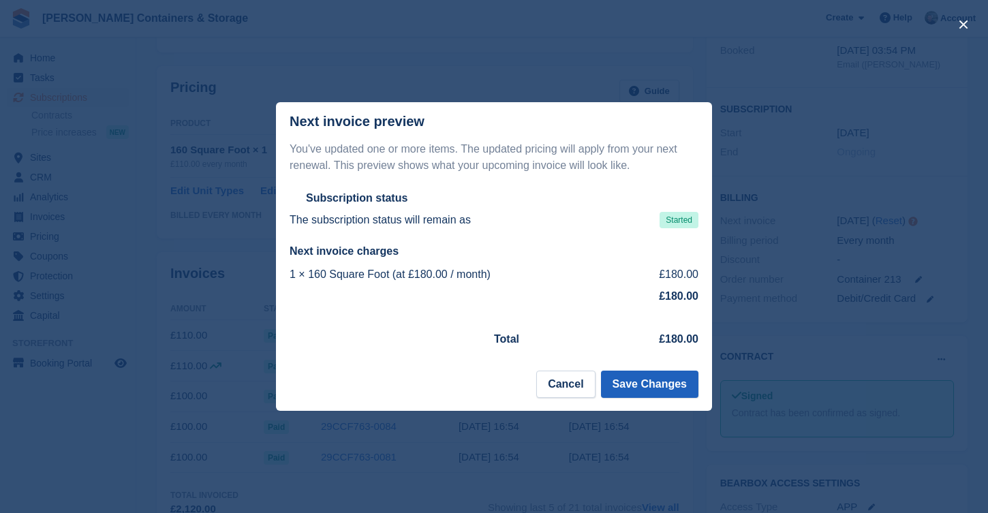
click at [660, 380] on button "Save Changes" at bounding box center [649, 384] width 97 height 27
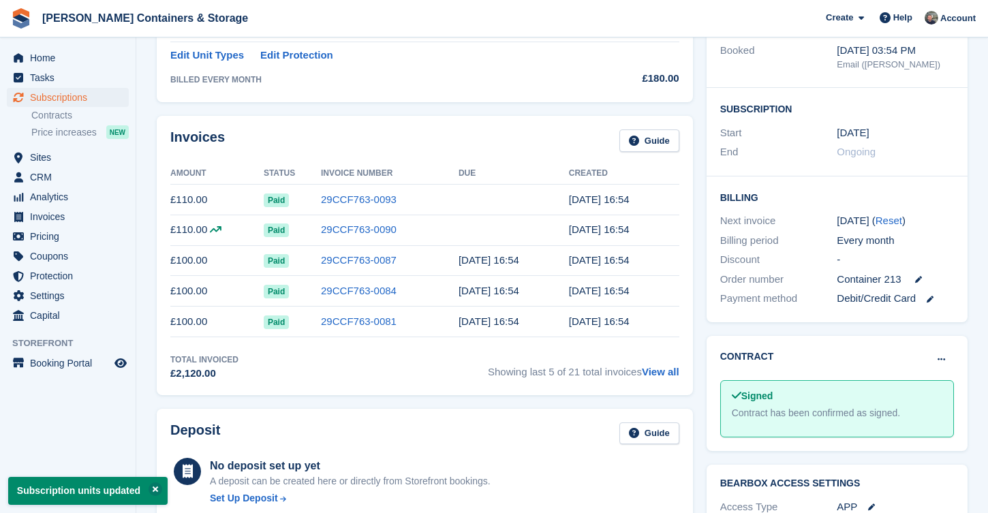
scroll to position [0, 0]
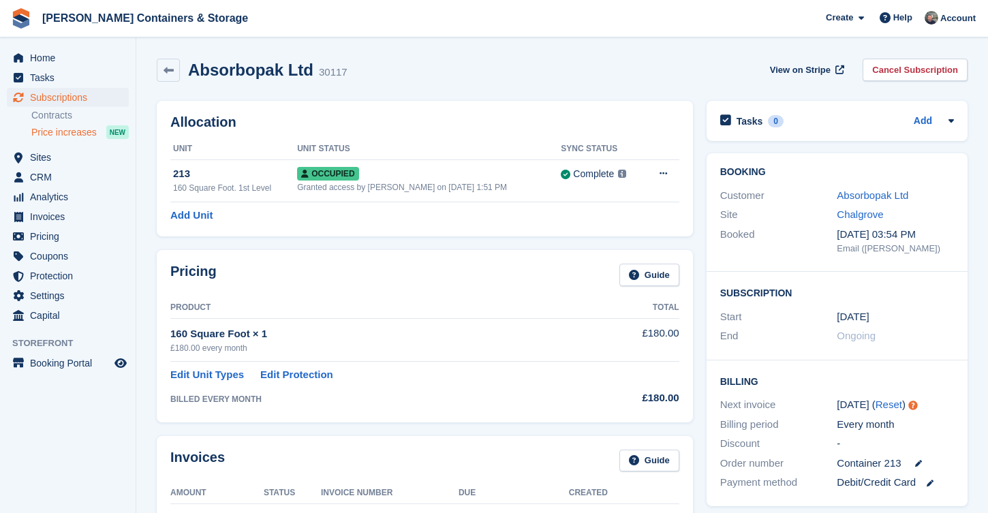
click at [54, 128] on span "Price increases" at bounding box center [63, 132] width 65 height 13
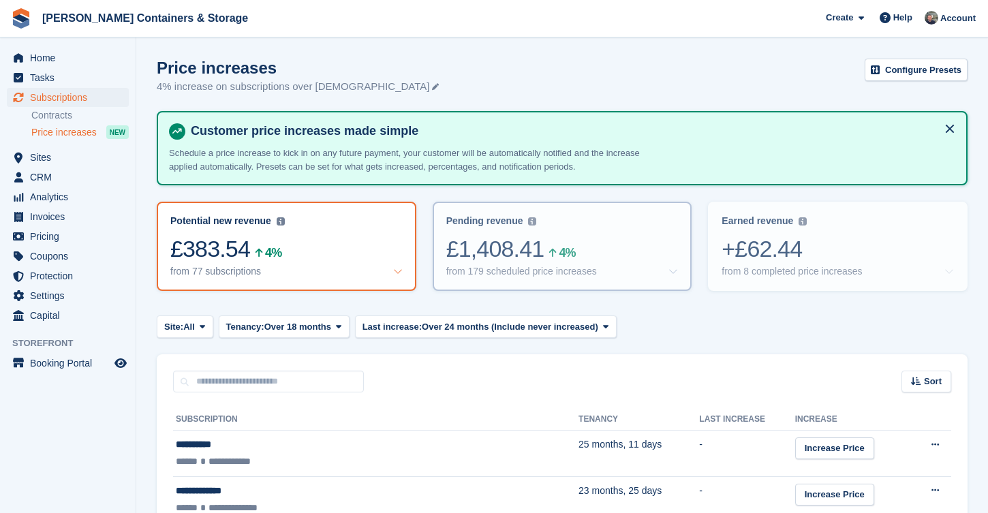
scroll to position [9, 0]
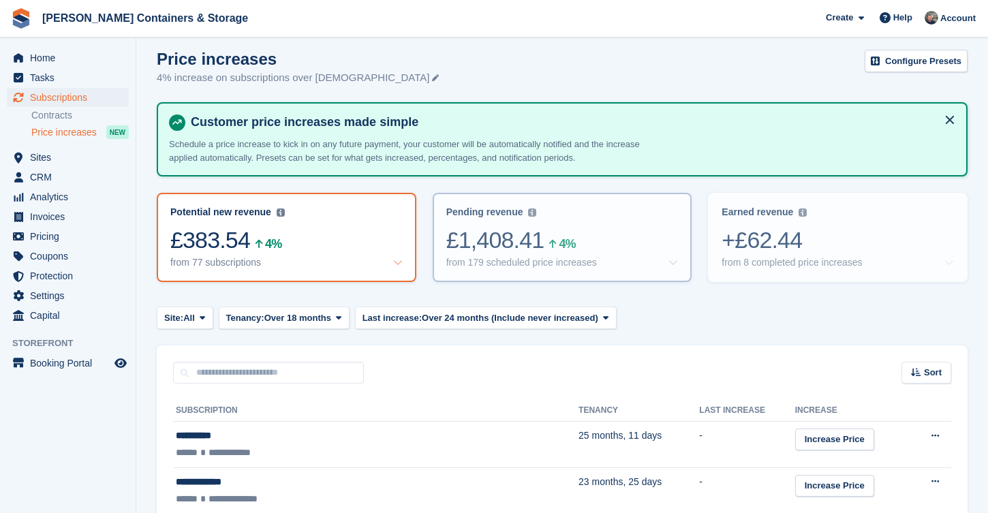
click at [461, 261] on div "from 179 scheduled price increases" at bounding box center [521, 263] width 151 height 12
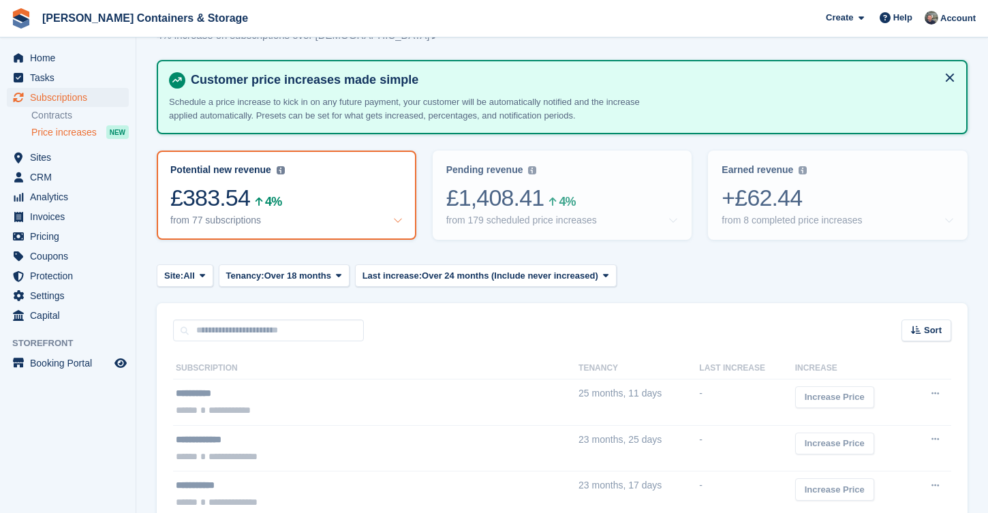
scroll to position [57, 0]
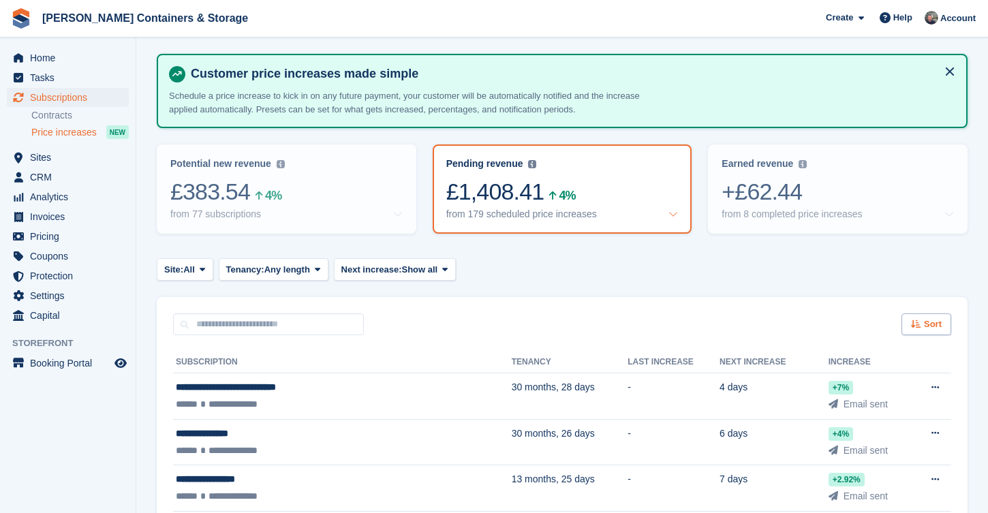
click at [914, 323] on icon at bounding box center [916, 324] width 10 height 9
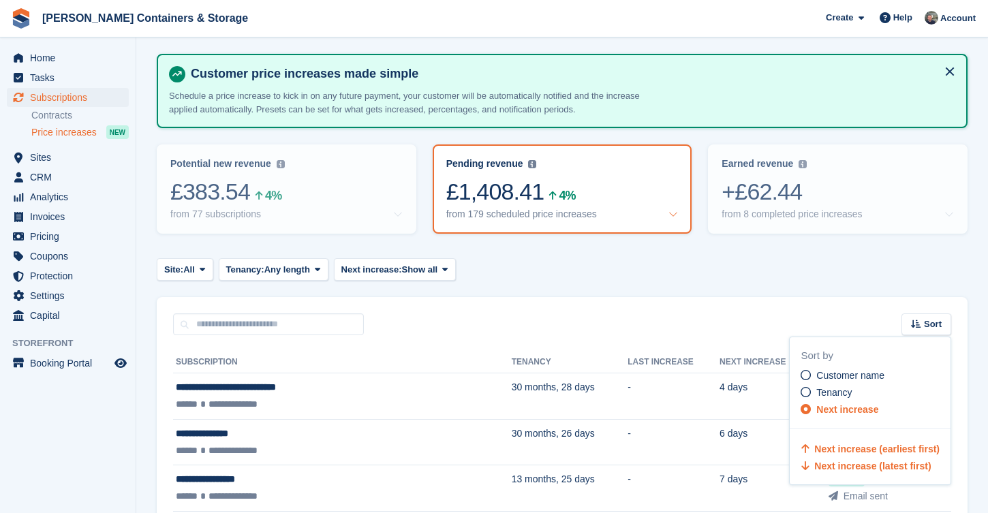
click at [867, 465] on span "Next increase (latest first)" at bounding box center [872, 466] width 117 height 11
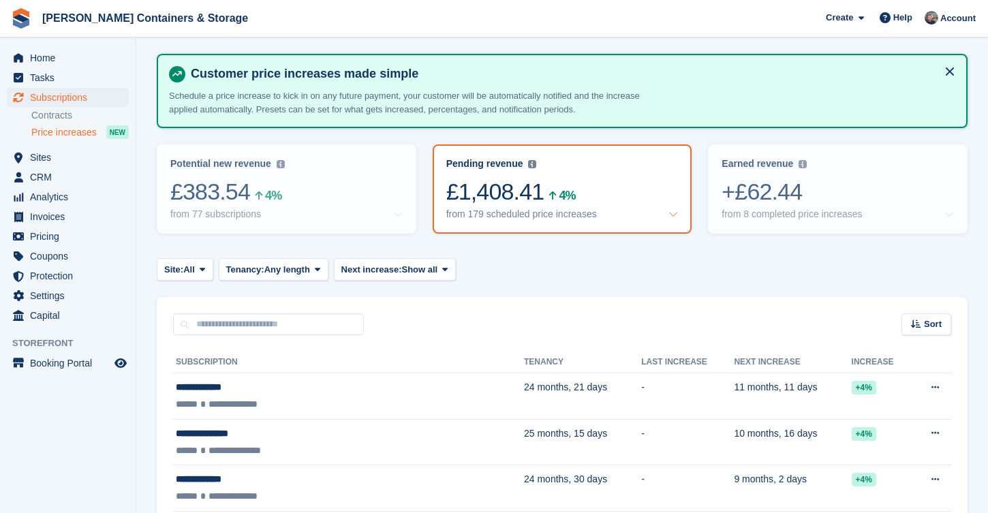
click at [916, 328] on div "Sort" at bounding box center [926, 324] width 50 height 22
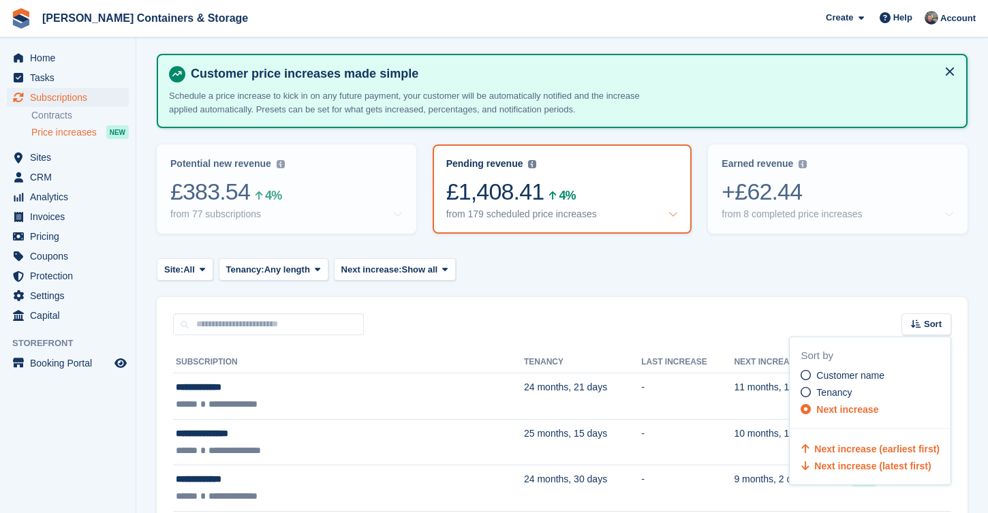
click at [879, 444] on span "Next increase (earliest first)" at bounding box center [876, 449] width 125 height 11
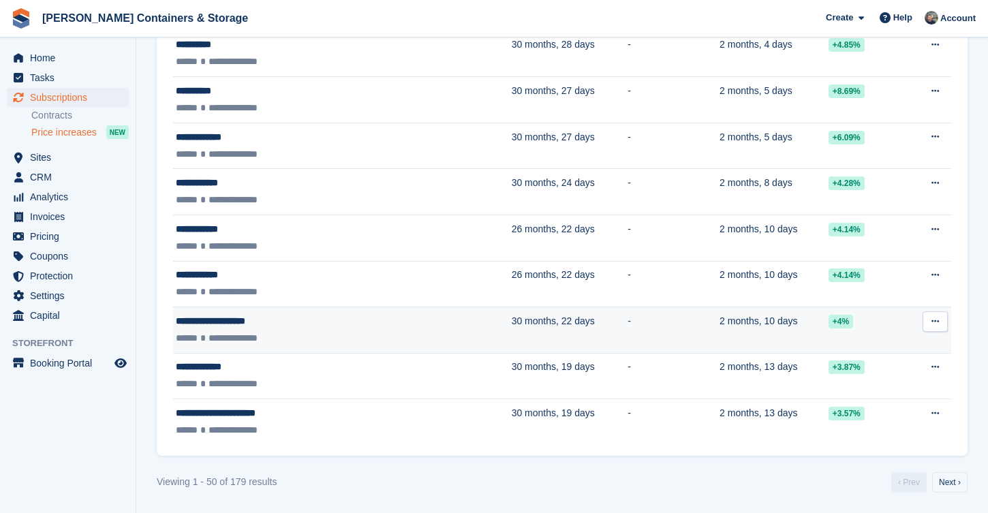
scroll to position [2302, 0]
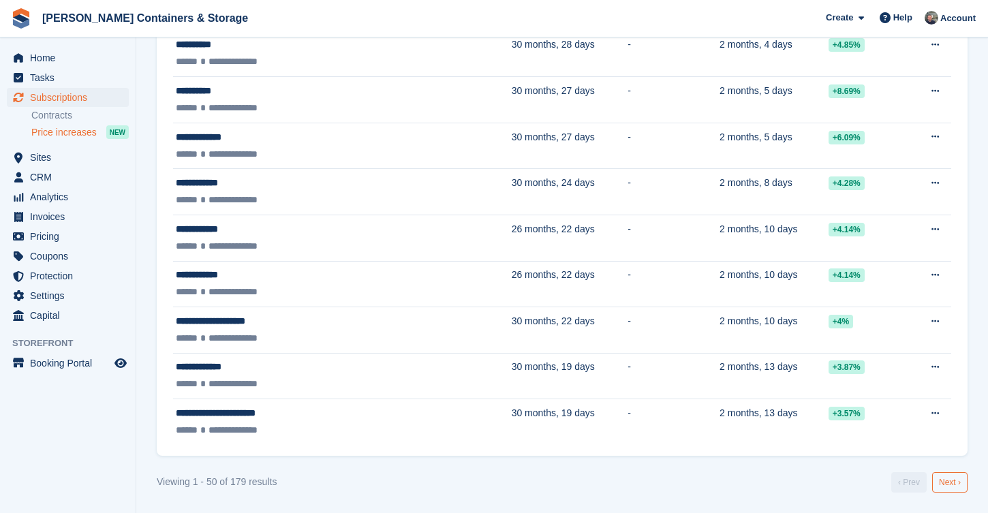
click at [958, 481] on link "Next ›" at bounding box center [949, 482] width 35 height 20
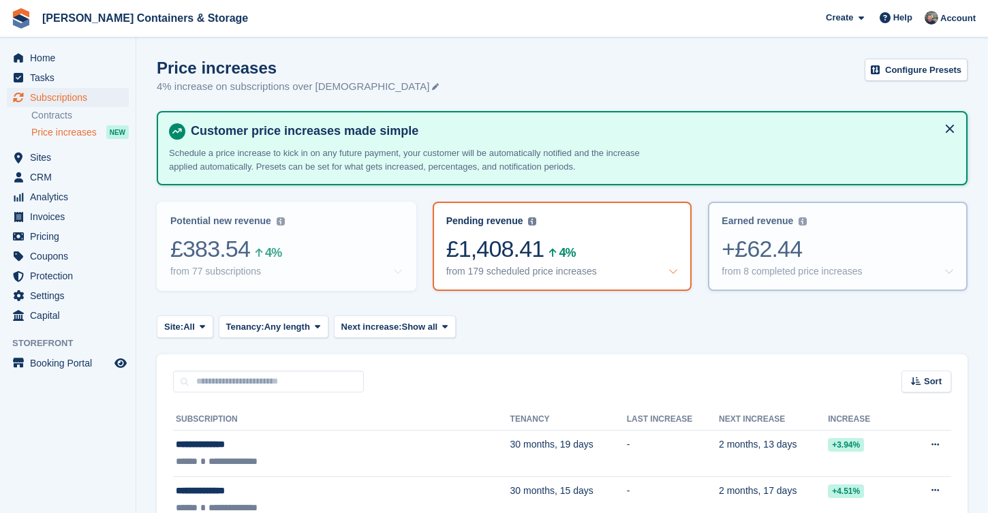
click at [839, 256] on div "+£62.44" at bounding box center [838, 249] width 232 height 28
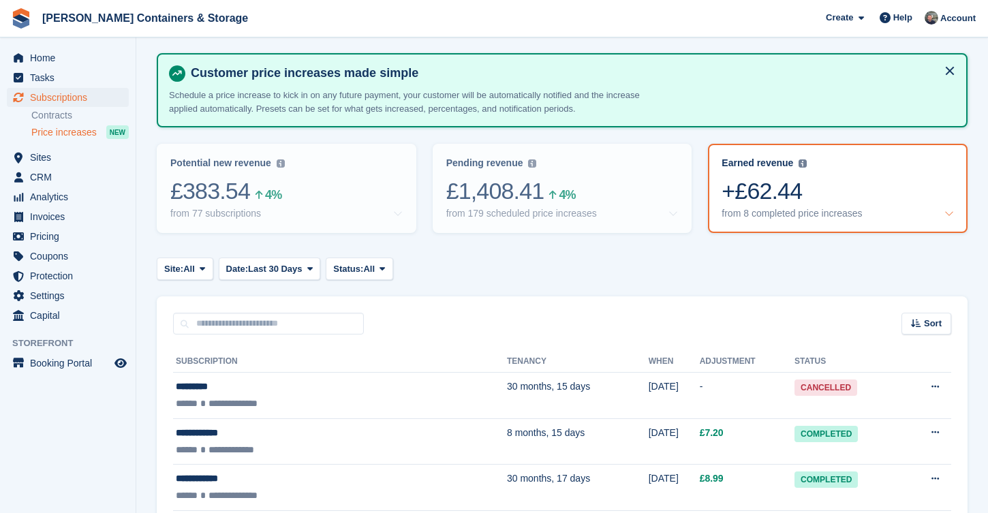
scroll to position [108, 0]
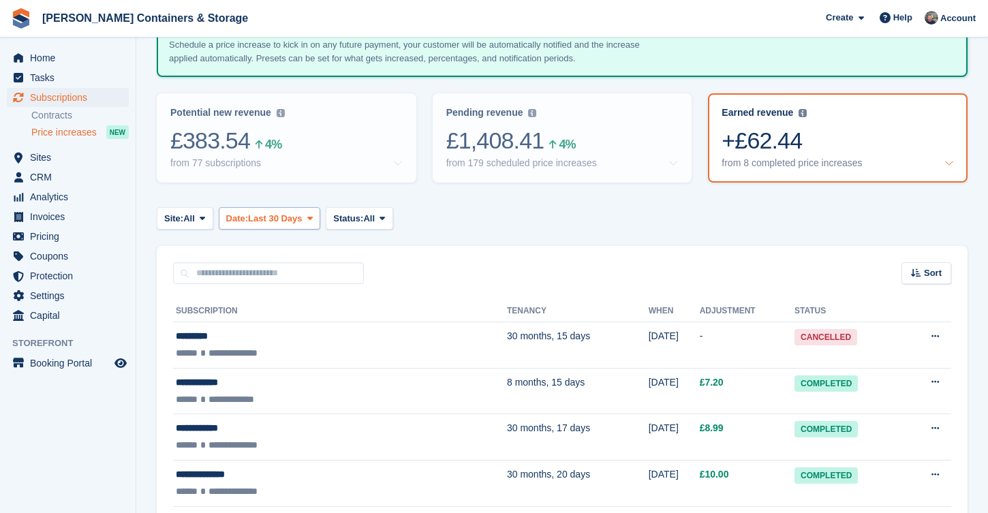
click at [303, 221] on span "Last 30 Days" at bounding box center [275, 219] width 55 height 14
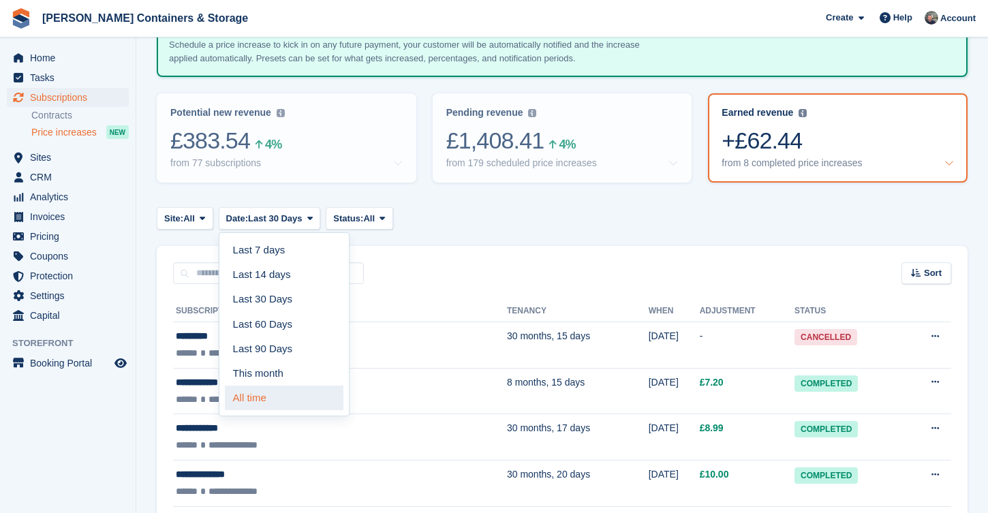
click at [283, 397] on link "All time" at bounding box center [284, 398] width 119 height 25
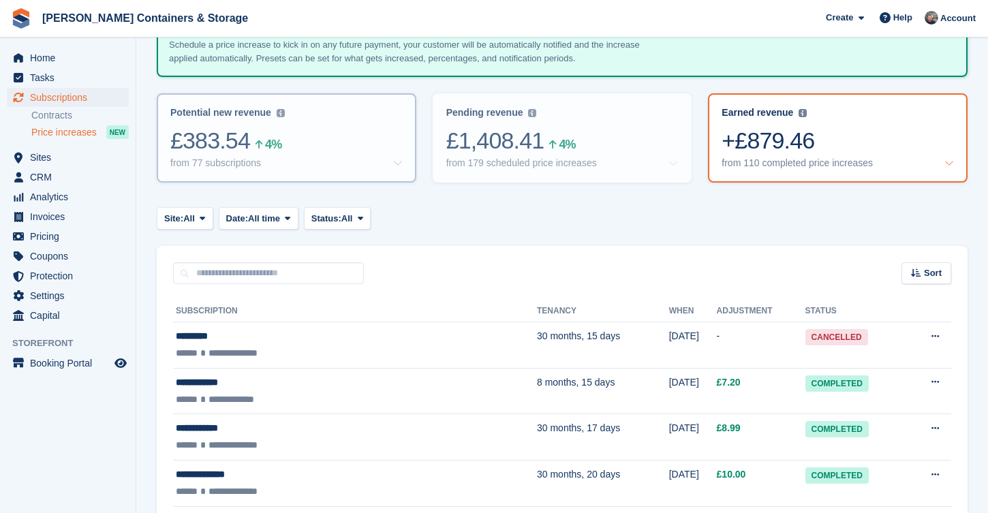
click at [225, 146] on div "£383.54 4%" at bounding box center [286, 141] width 232 height 28
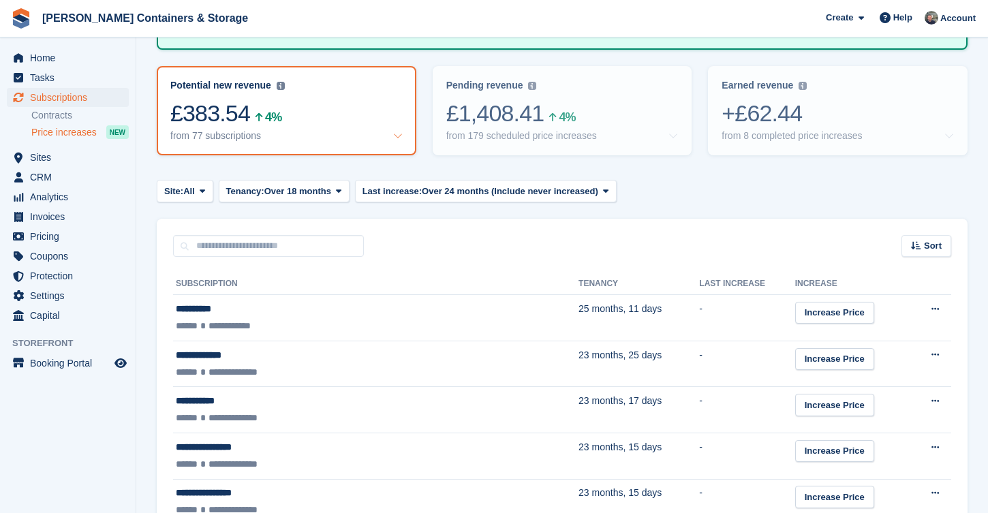
scroll to position [209, 0]
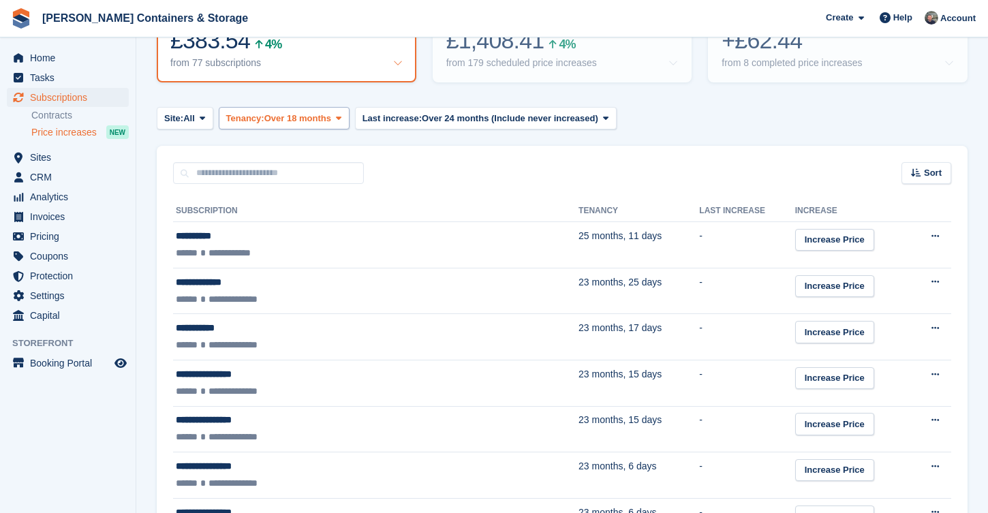
click at [301, 116] on span "Over 18 months" at bounding box center [297, 119] width 67 height 14
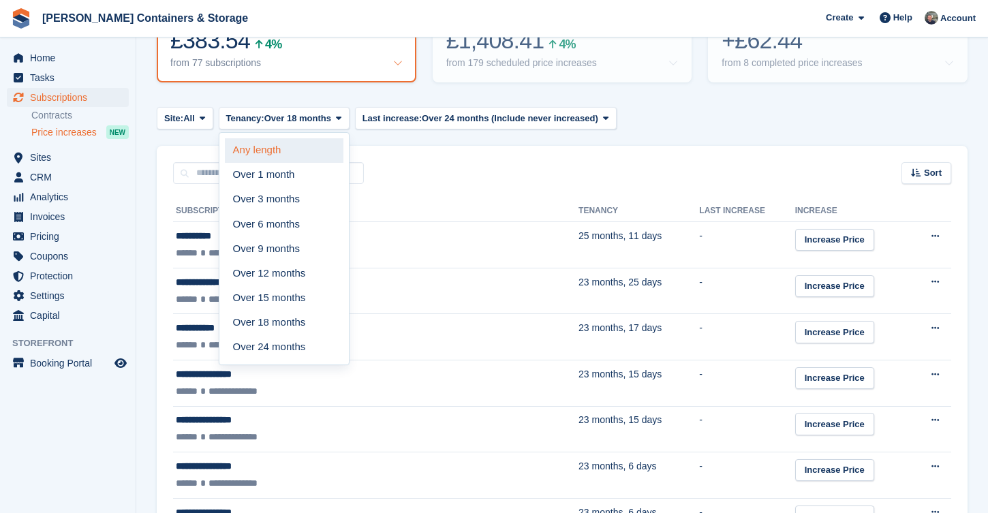
click at [276, 146] on link "Any length" at bounding box center [284, 150] width 119 height 25
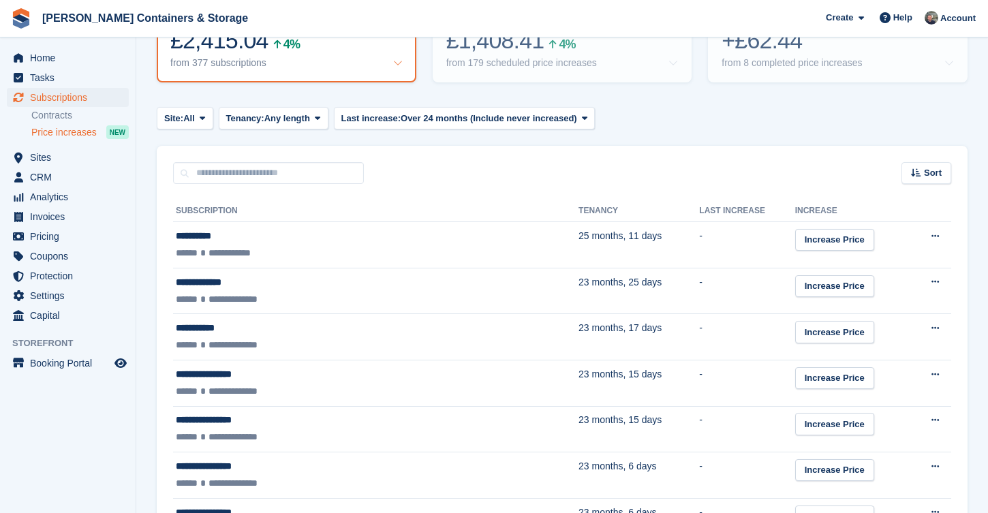
scroll to position [67, 0]
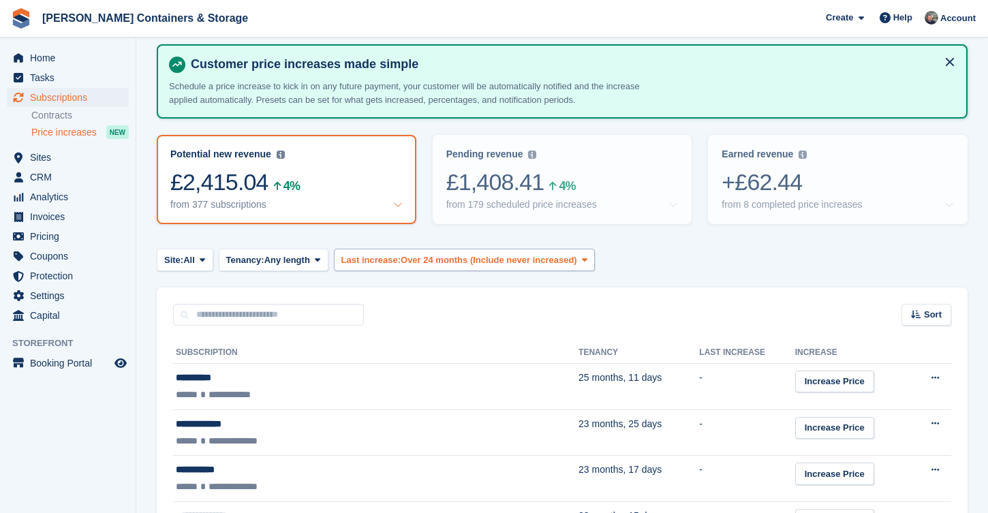
click at [437, 259] on span "Over 24 months (Include never increased)" at bounding box center [489, 260] width 176 height 14
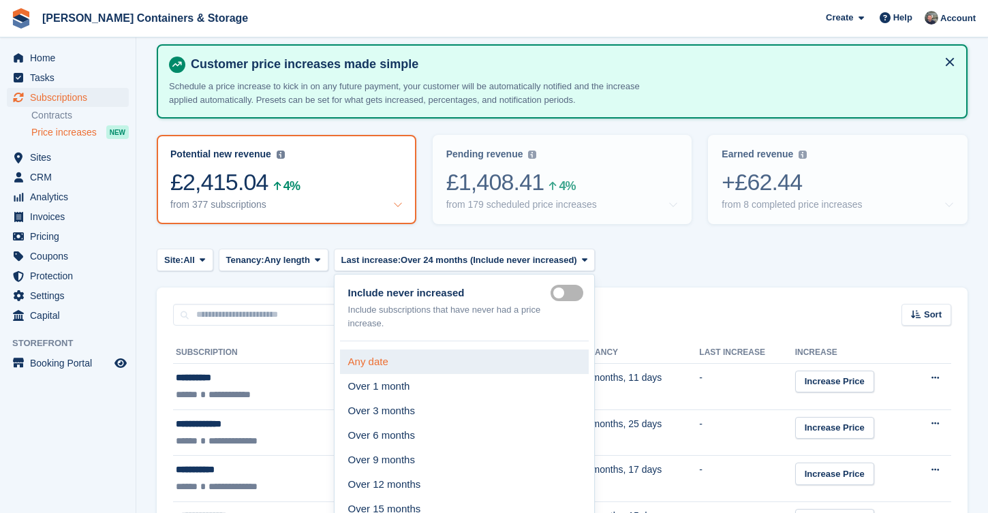
click at [416, 360] on link "Any date" at bounding box center [464, 362] width 249 height 25
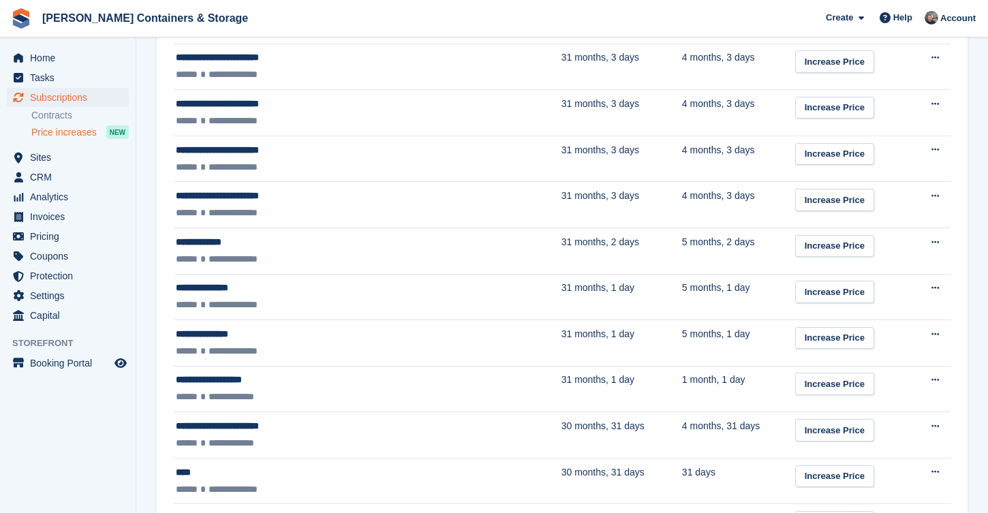
scroll to position [886, 0]
